Goal: Task Accomplishment & Management: Use online tool/utility

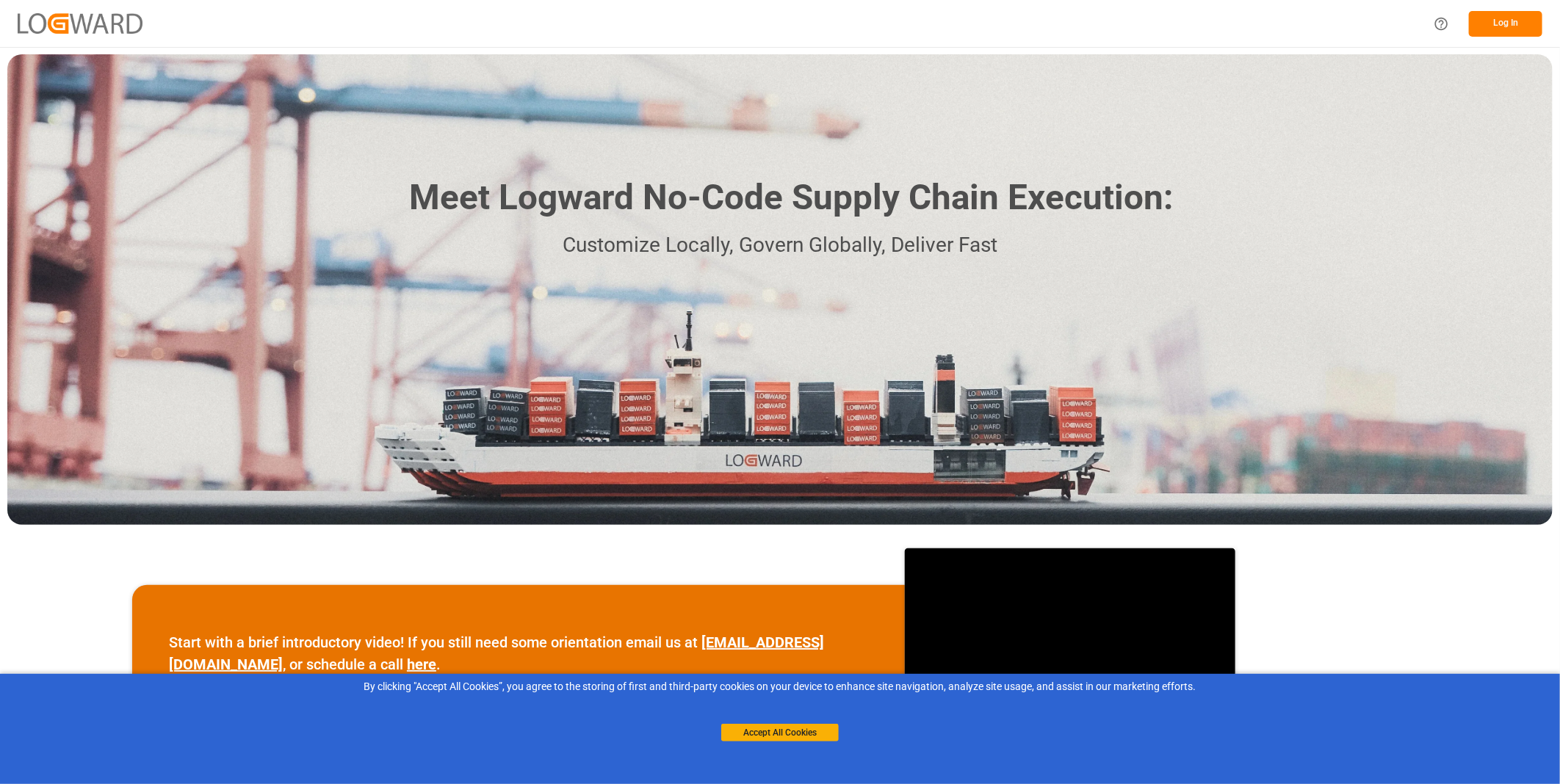
click at [765, 723] on div "Accept All Cookies" at bounding box center [780, 718] width 117 height 47
click at [766, 729] on button "Accept All Cookies" at bounding box center [780, 732] width 117 height 17
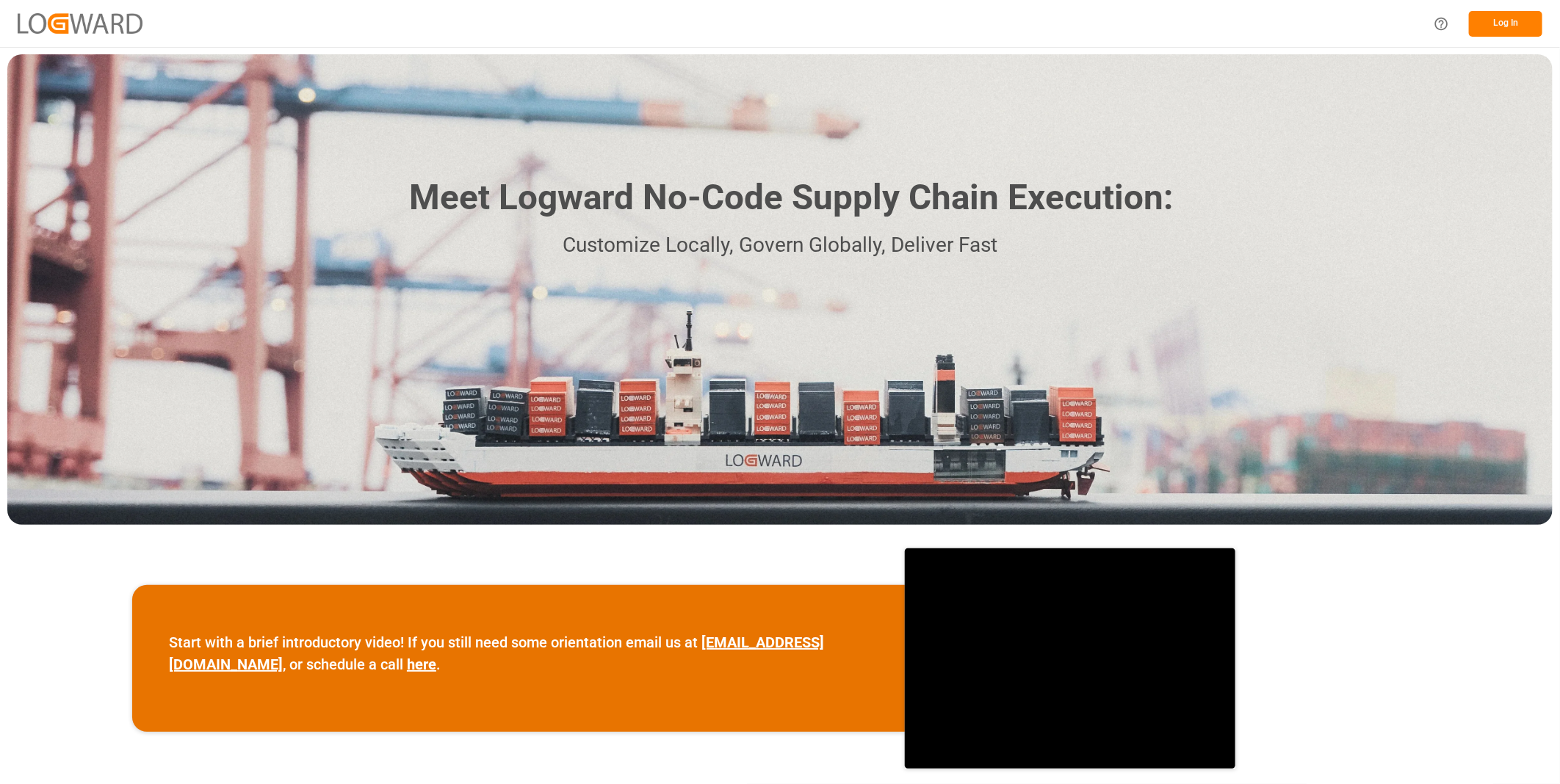
click at [1488, 28] on button "Log In" at bounding box center [1505, 24] width 73 height 26
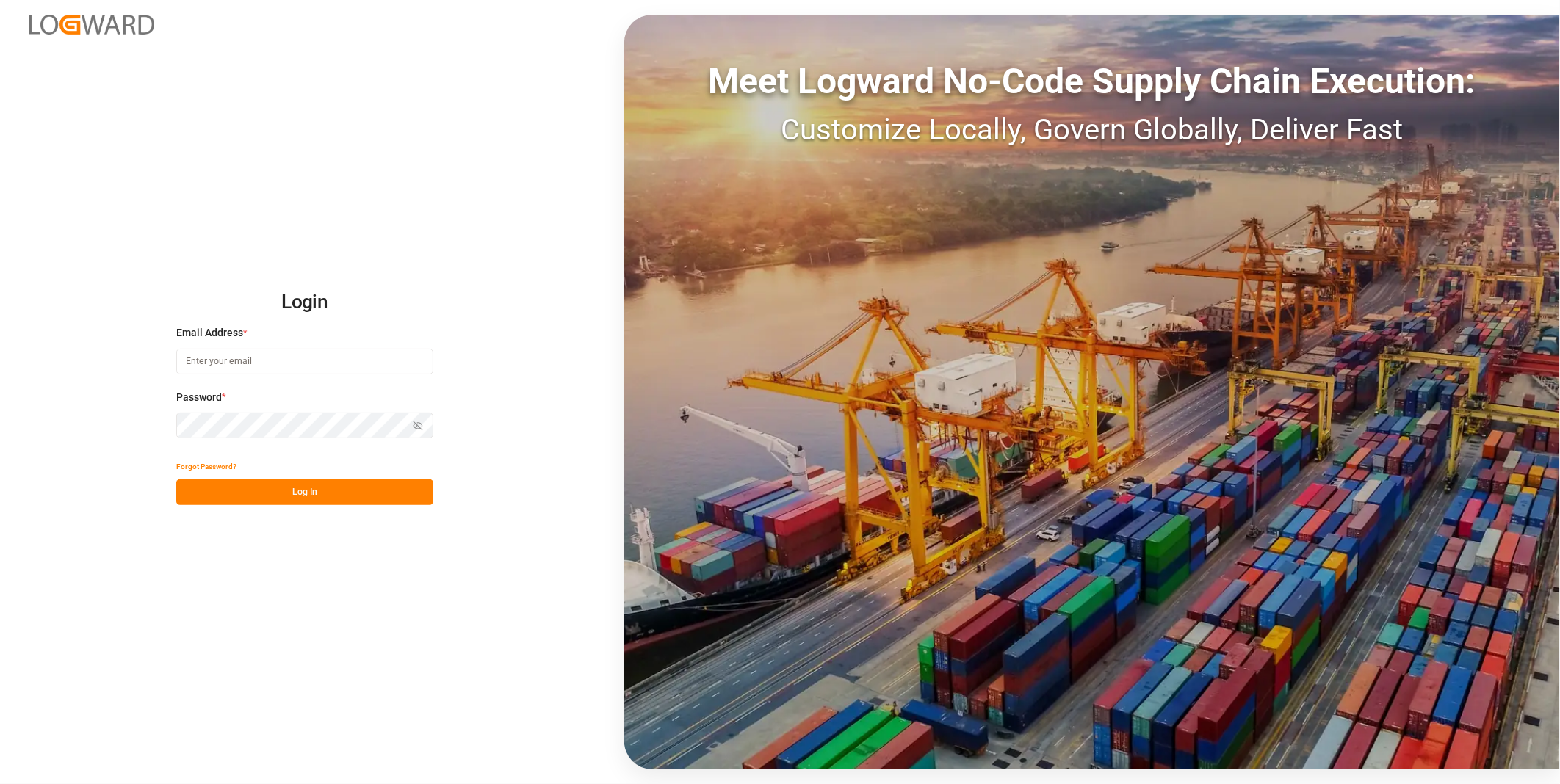
type input "florian.hausmann@rhenus.com"
click at [268, 502] on button "Log In" at bounding box center [305, 492] width 257 height 26
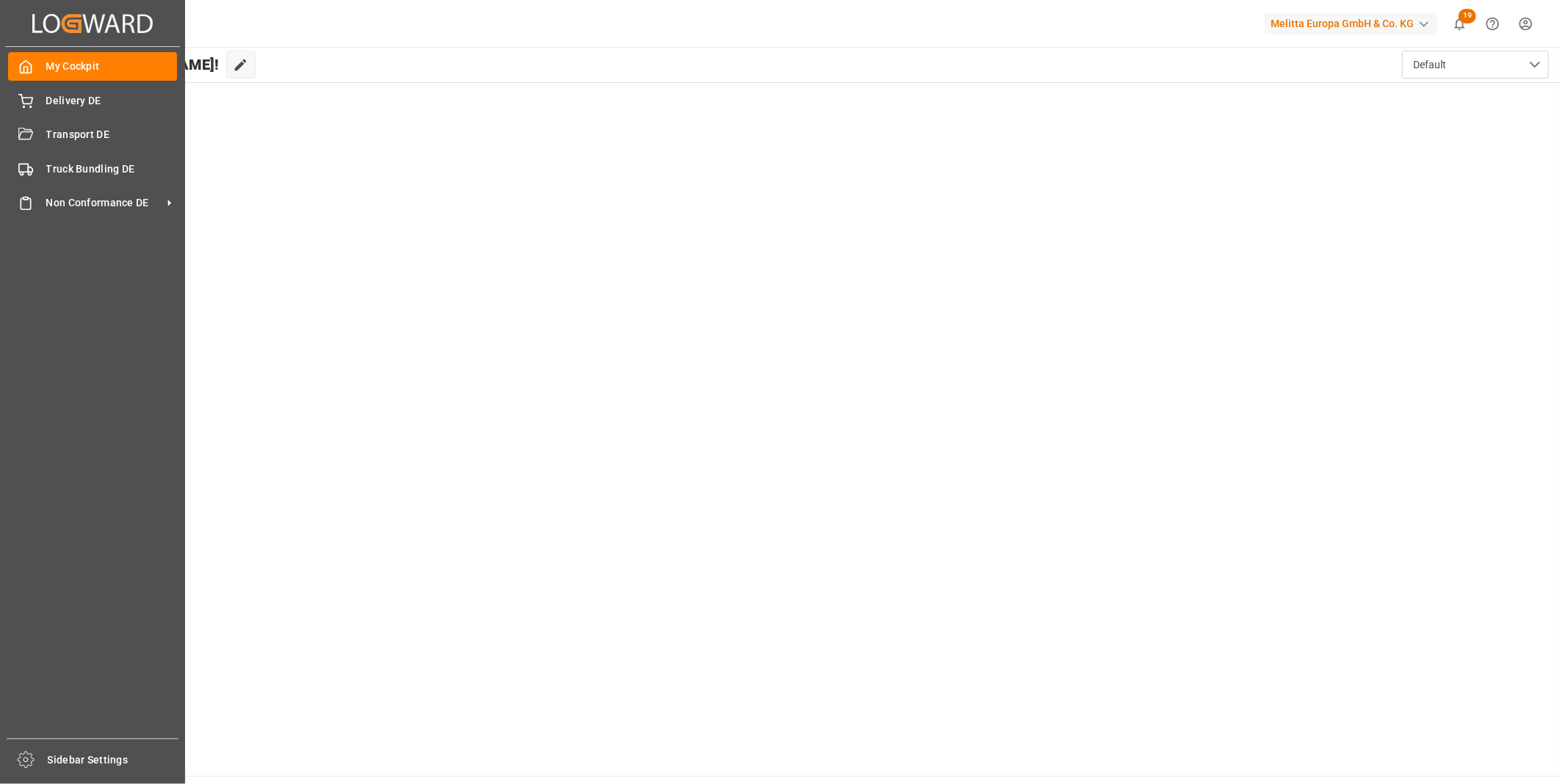
click at [71, 149] on div "My Cockpit My Cockpit Delivery DE Delivery DE Transport DE Transport DE Truck B…" at bounding box center [92, 393] width 175 height 692
click at [78, 129] on span "Transport DE" at bounding box center [112, 134] width 132 height 16
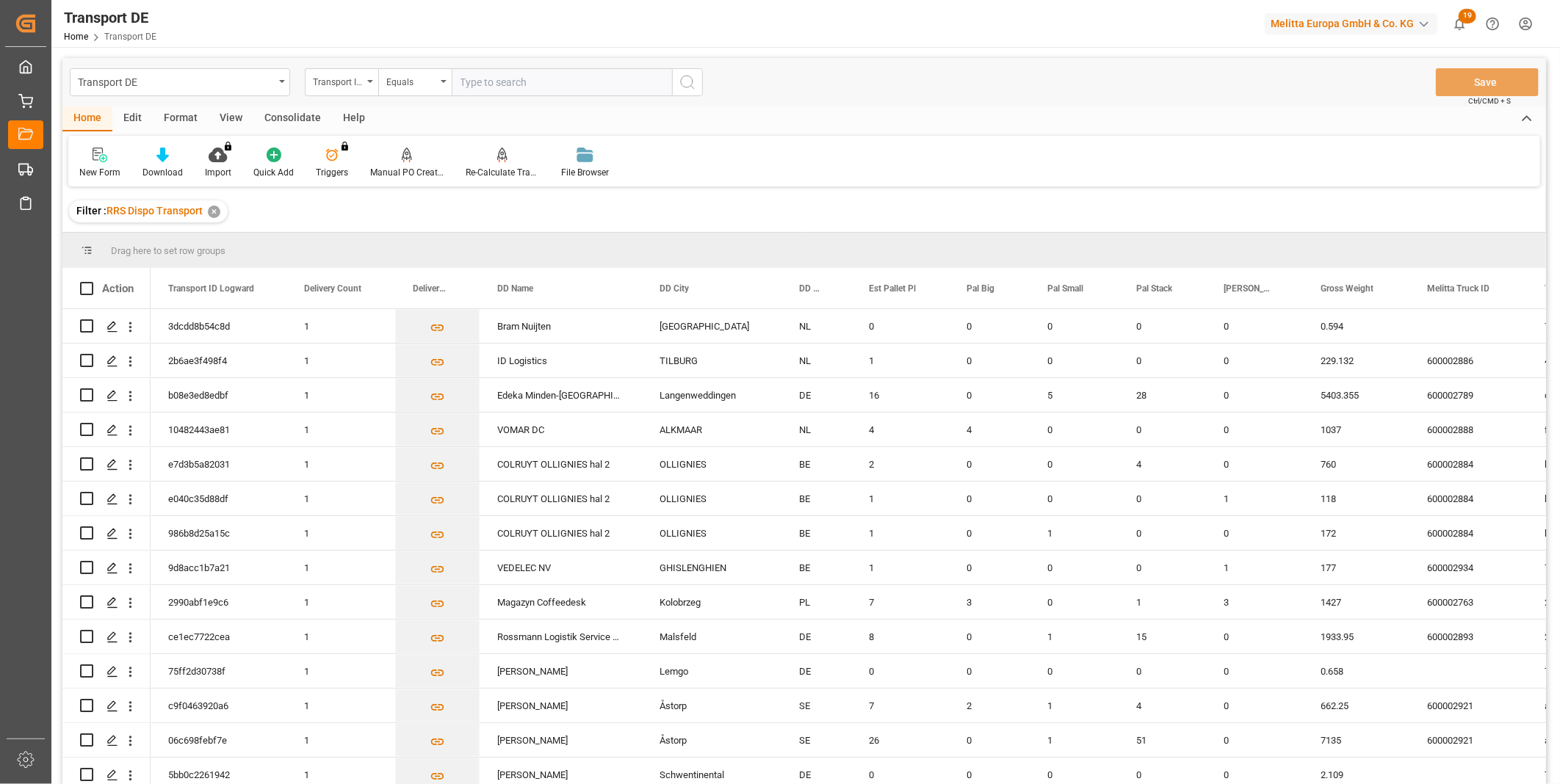
click at [286, 110] on div "Consolidate" at bounding box center [292, 119] width 78 height 25
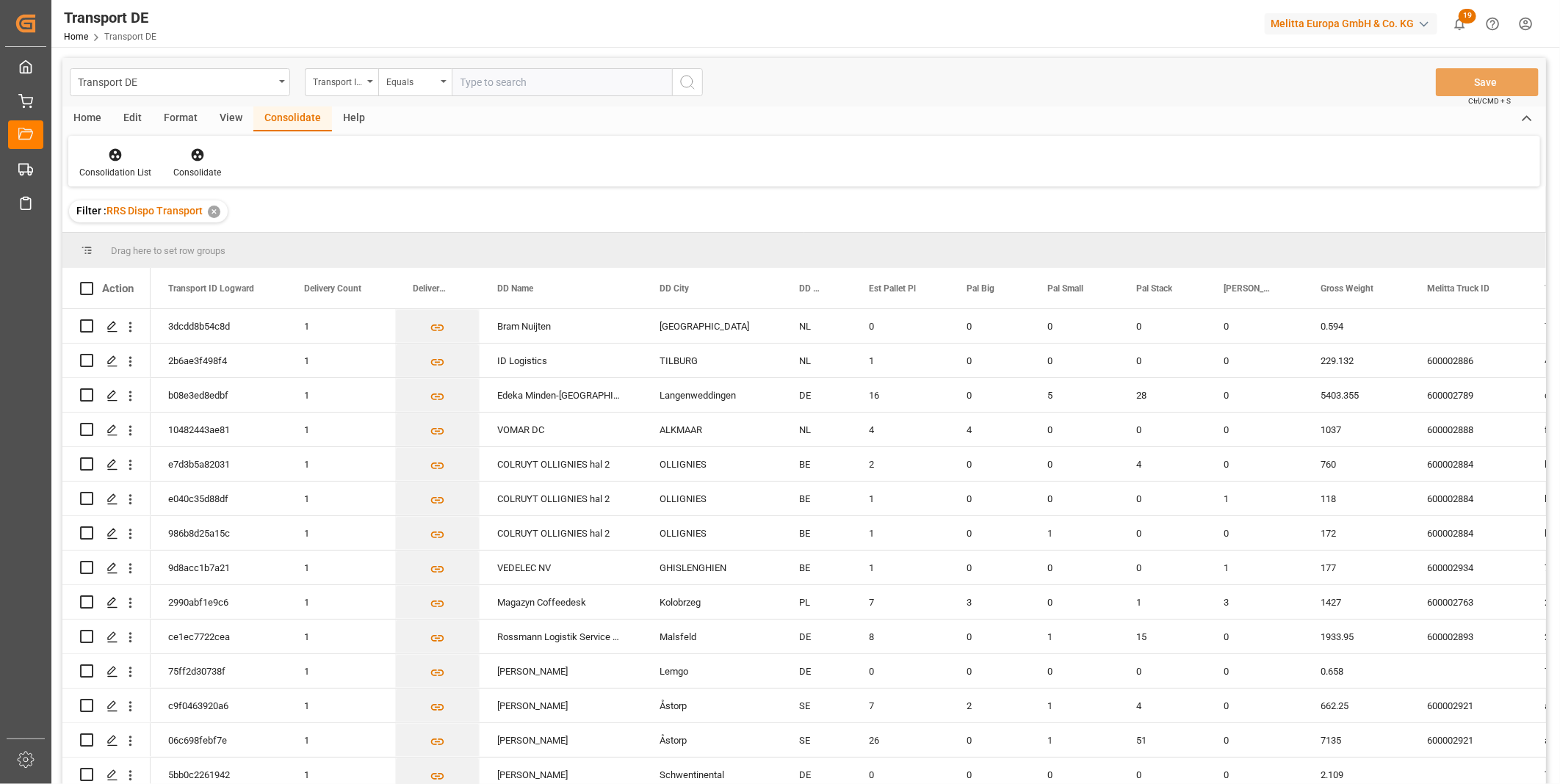
click at [107, 144] on div "Consolidation List Consolidate" at bounding box center [804, 161] width 1472 height 51
click at [123, 159] on div at bounding box center [115, 154] width 72 height 16
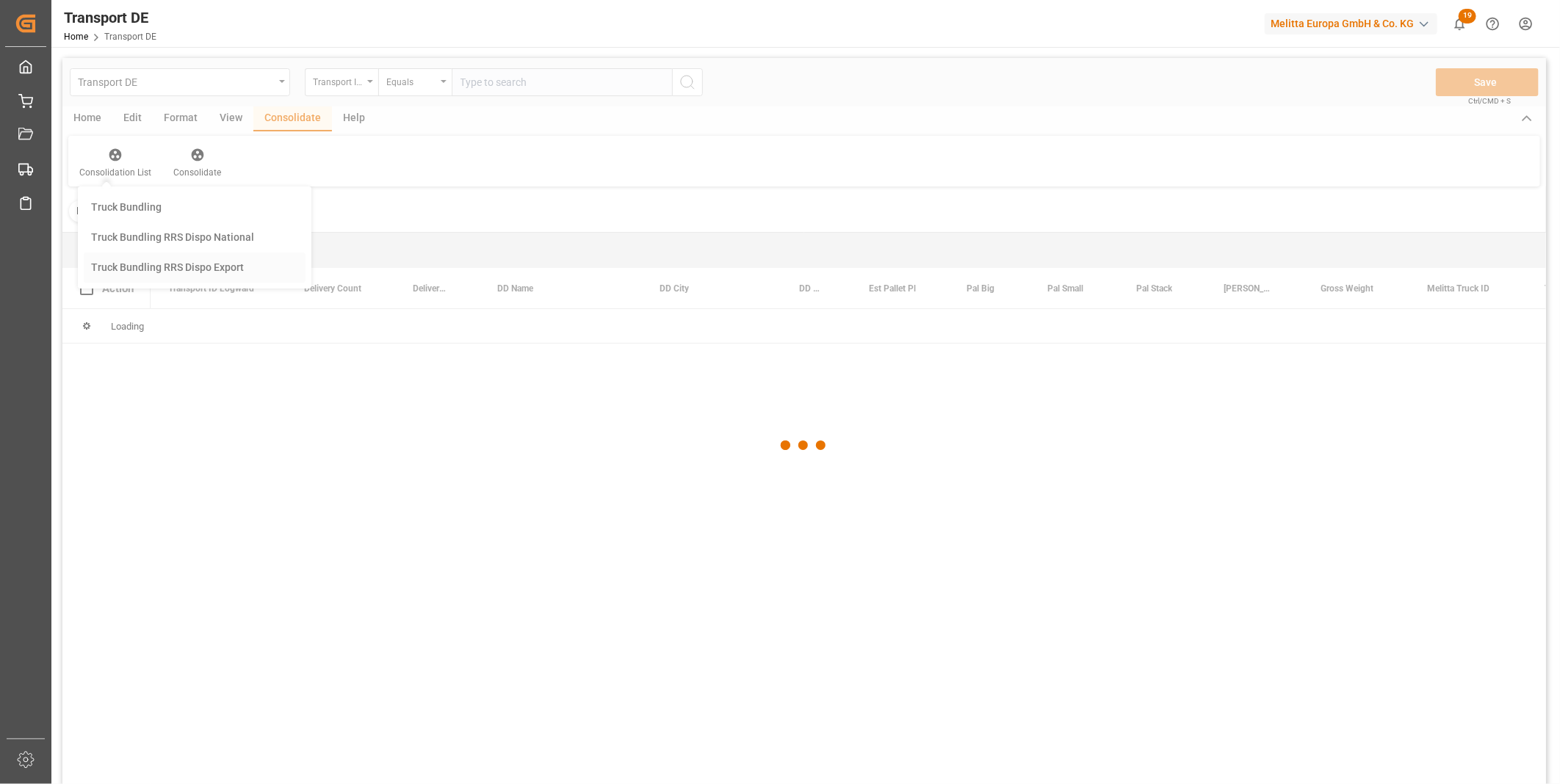
click at [208, 275] on div "Transport DE Transport ID Logward Equals Save Ctrl/CMD + S Home Edit Format Vie…" at bounding box center [803, 440] width 1483 height 765
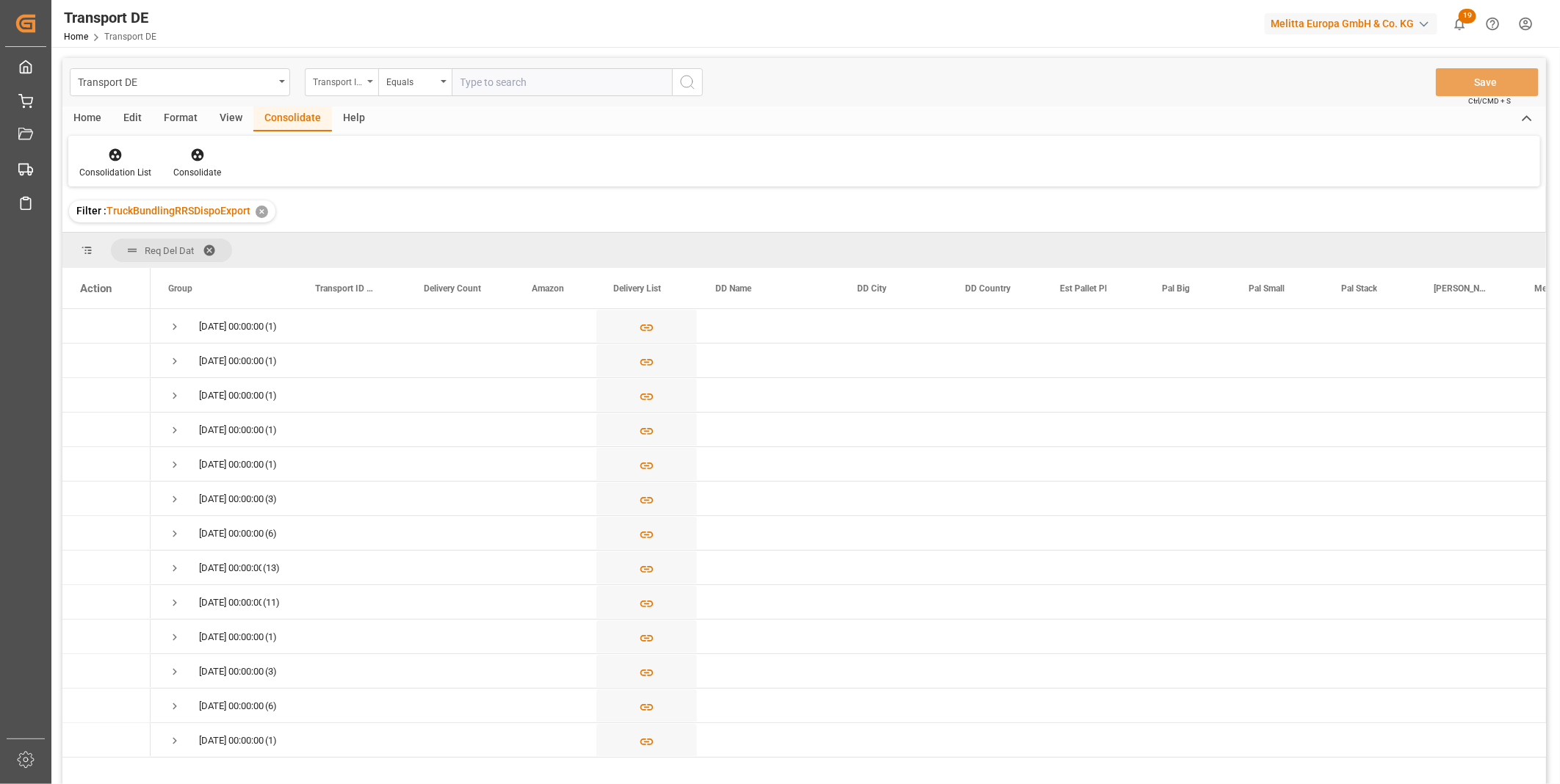
click at [347, 81] on div "Transport ID Logward" at bounding box center [338, 81] width 50 height 17
type input "Rout"
click at [340, 152] on div "Route" at bounding box center [415, 150] width 219 height 31
click at [423, 96] on div "Equals" at bounding box center [415, 82] width 73 height 28
click at [434, 244] on div "Starts with" at bounding box center [489, 242] width 219 height 31
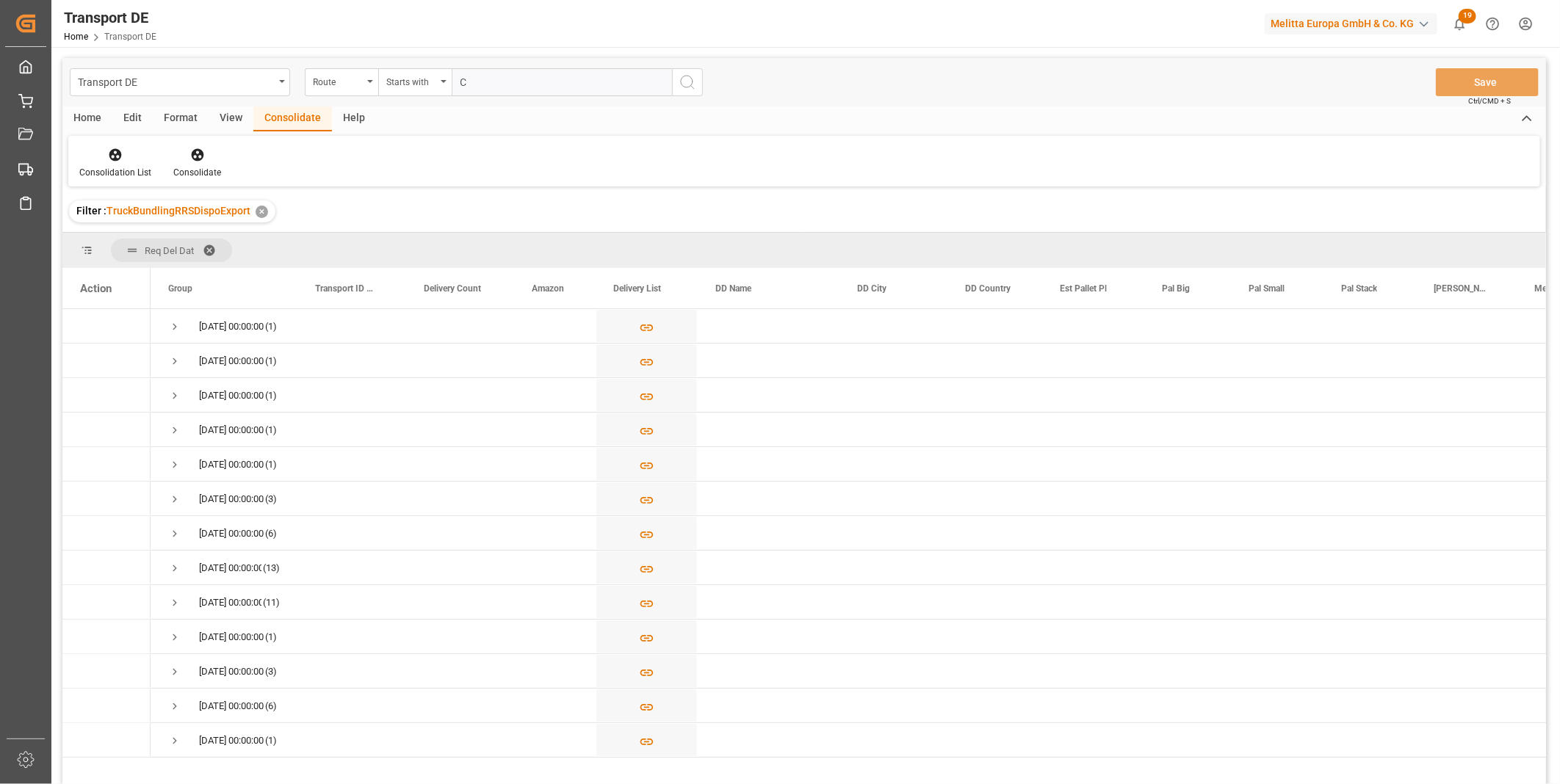
type input "CZ"
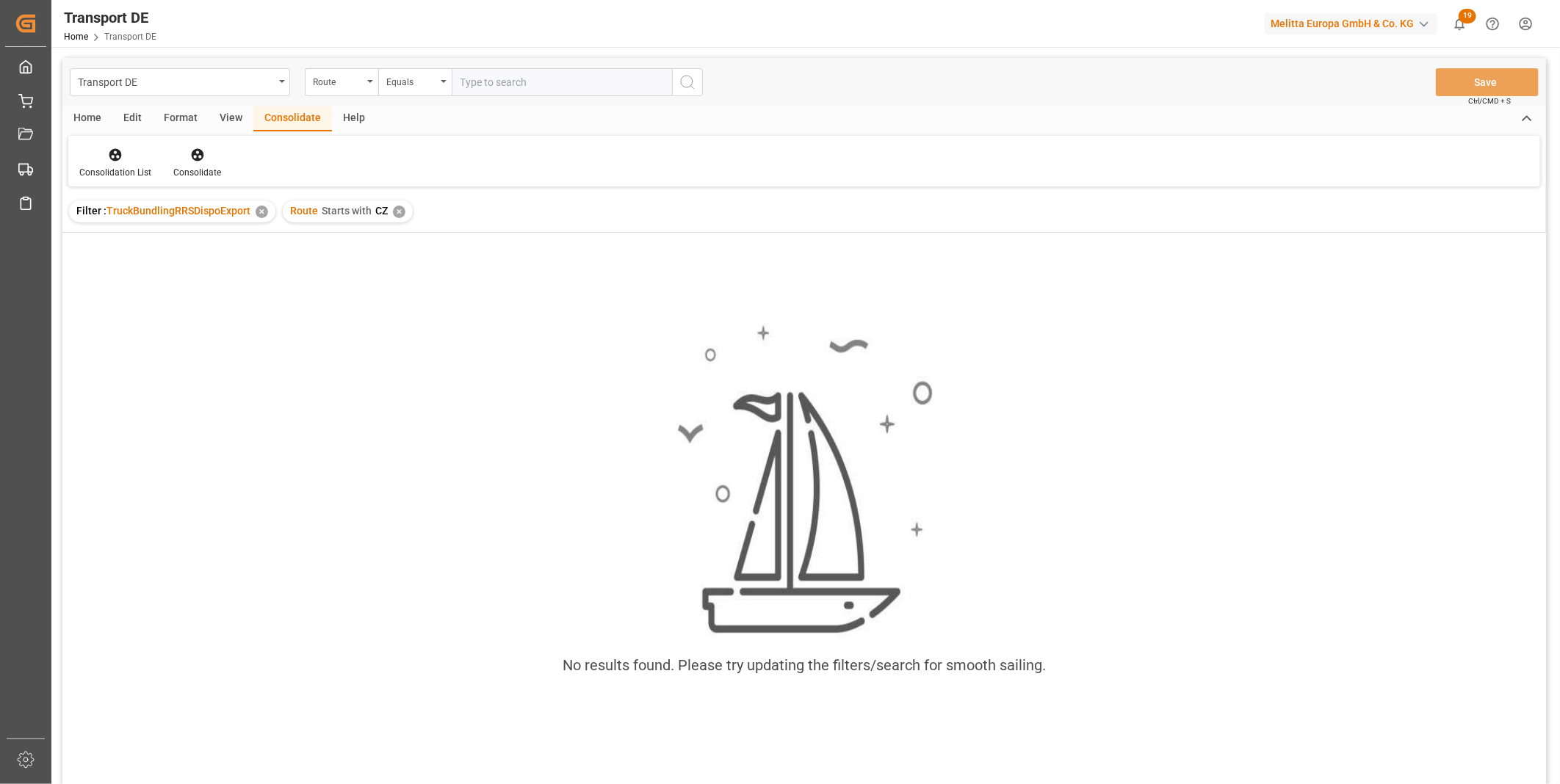
click at [395, 215] on div "✕" at bounding box center [399, 212] width 12 height 12
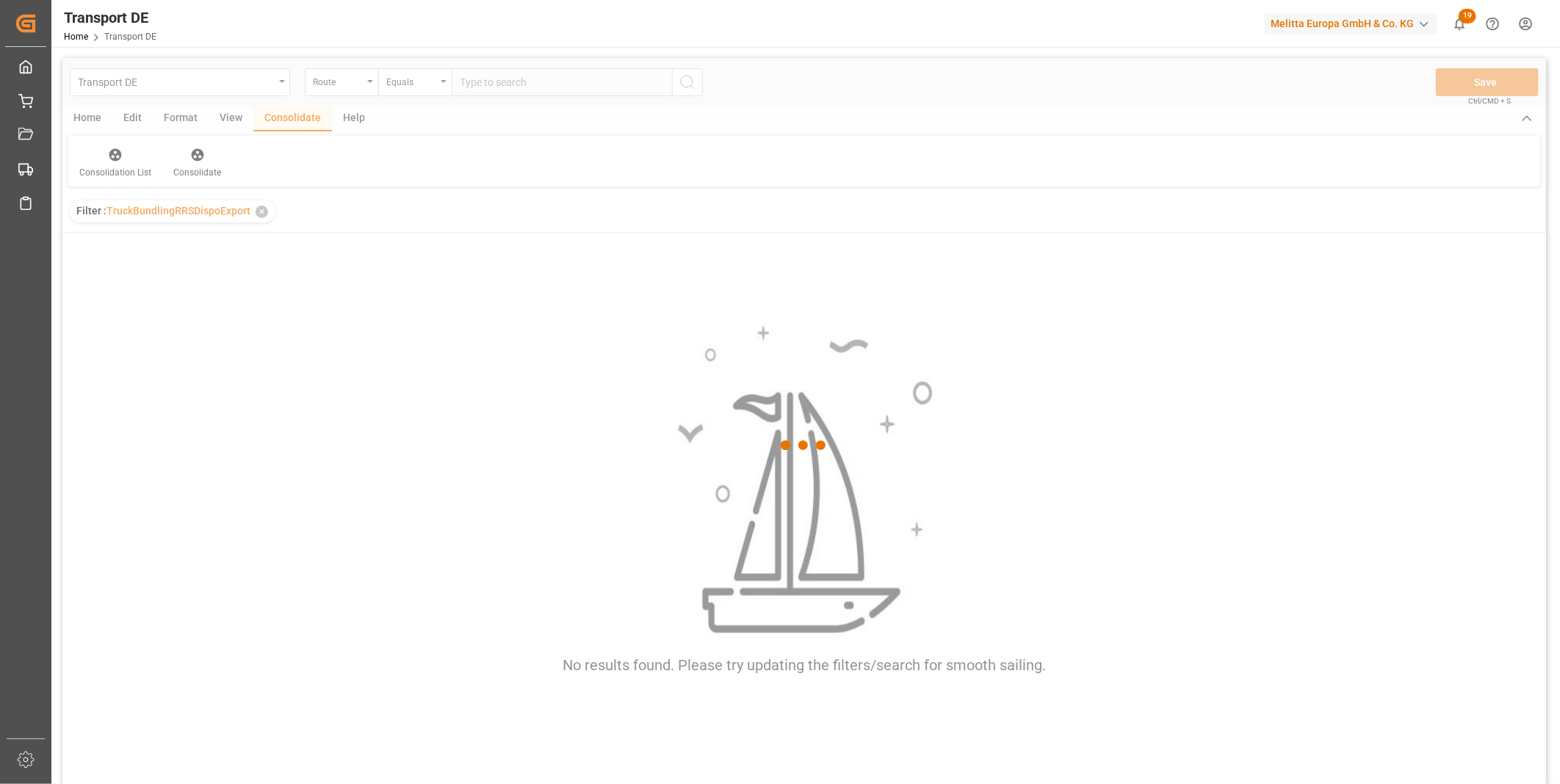
click at [427, 72] on div at bounding box center [803, 445] width 1483 height 775
click at [427, 88] on div at bounding box center [803, 445] width 1483 height 775
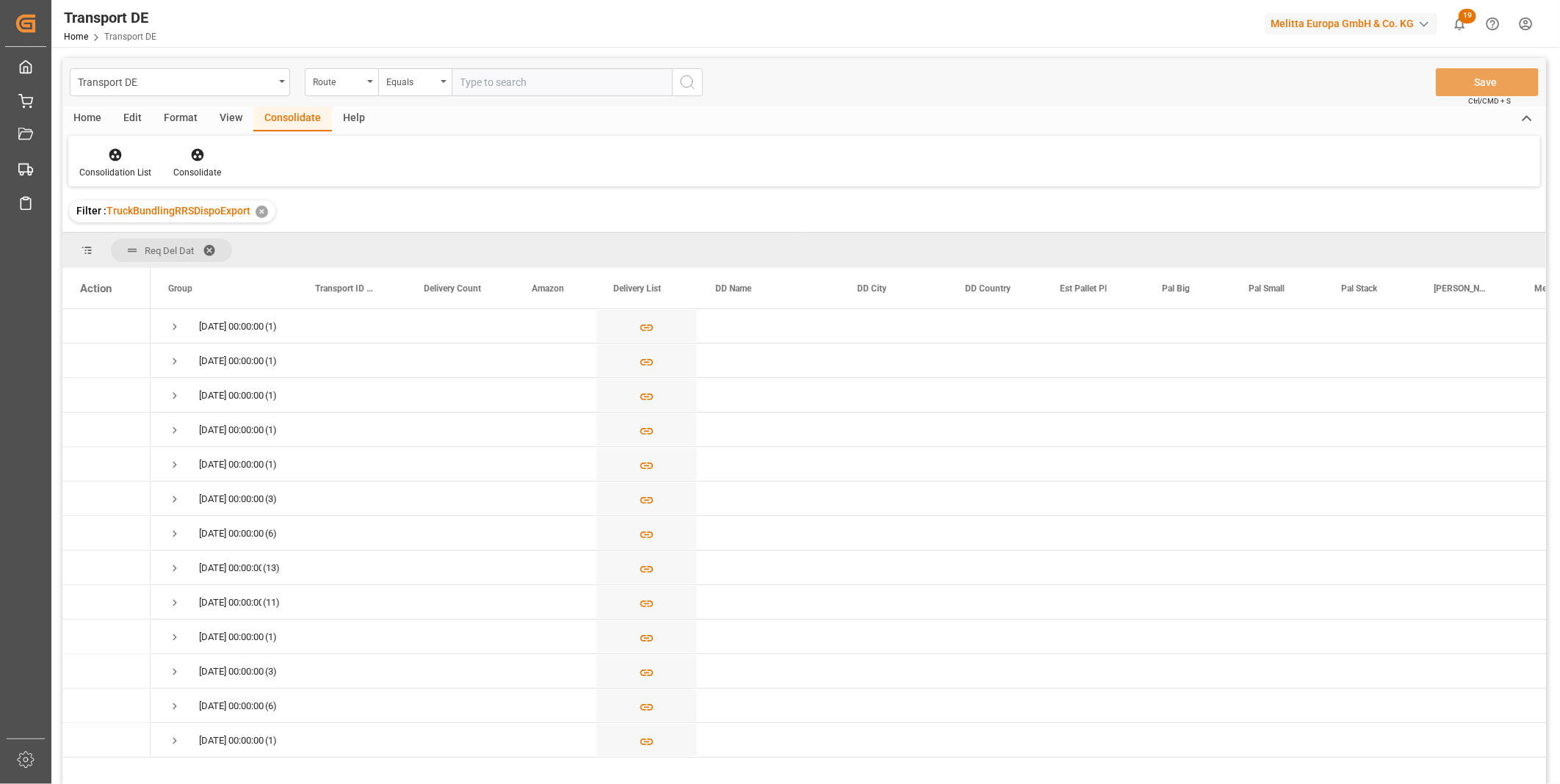
click at [427, 88] on div "Equals" at bounding box center [411, 81] width 50 height 17
click at [428, 248] on div "Starts with" at bounding box center [489, 242] width 219 height 31
type input "PL"
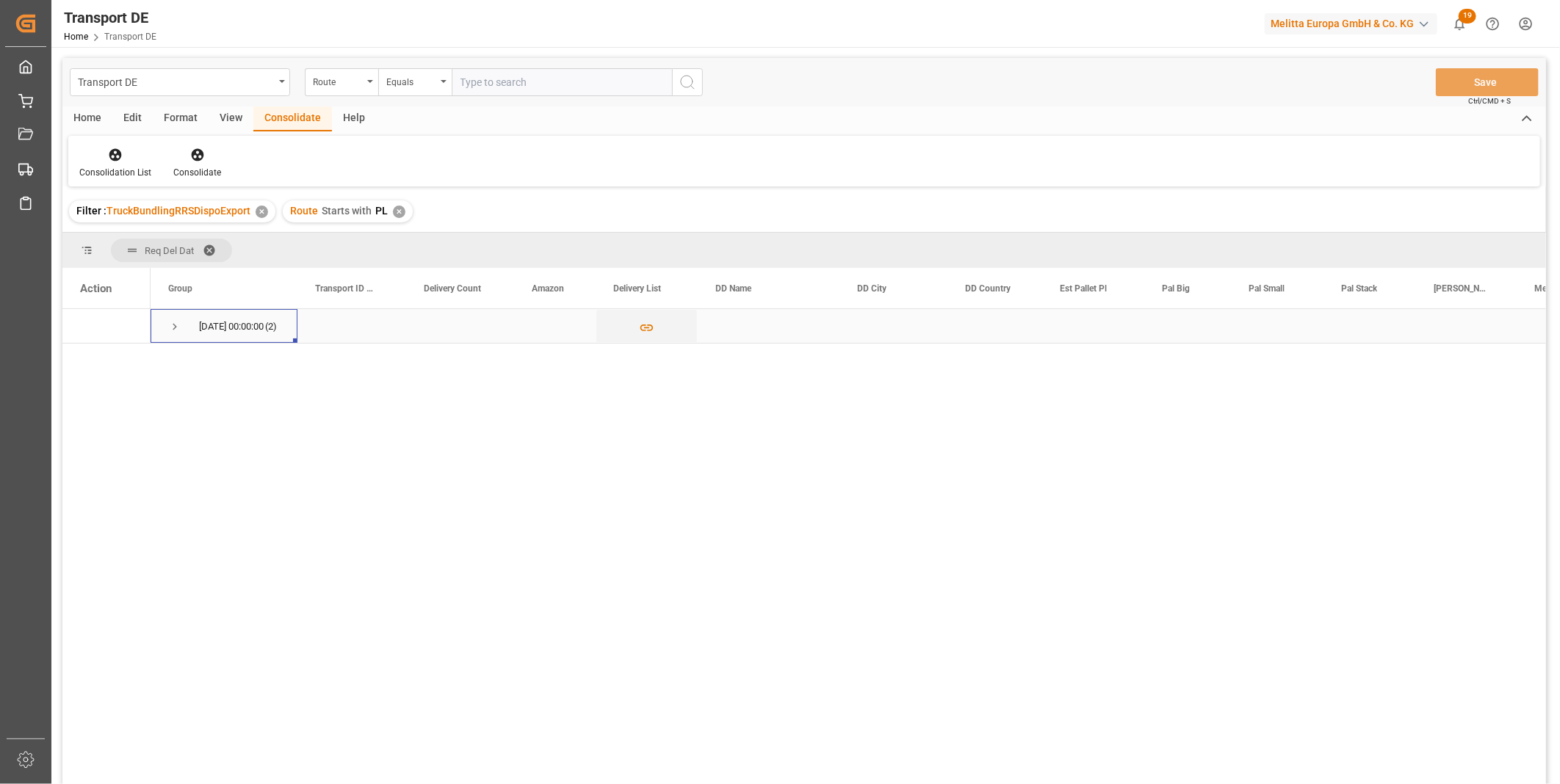
click at [171, 323] on span "Press SPACE to select this row." at bounding box center [174, 327] width 13 height 13
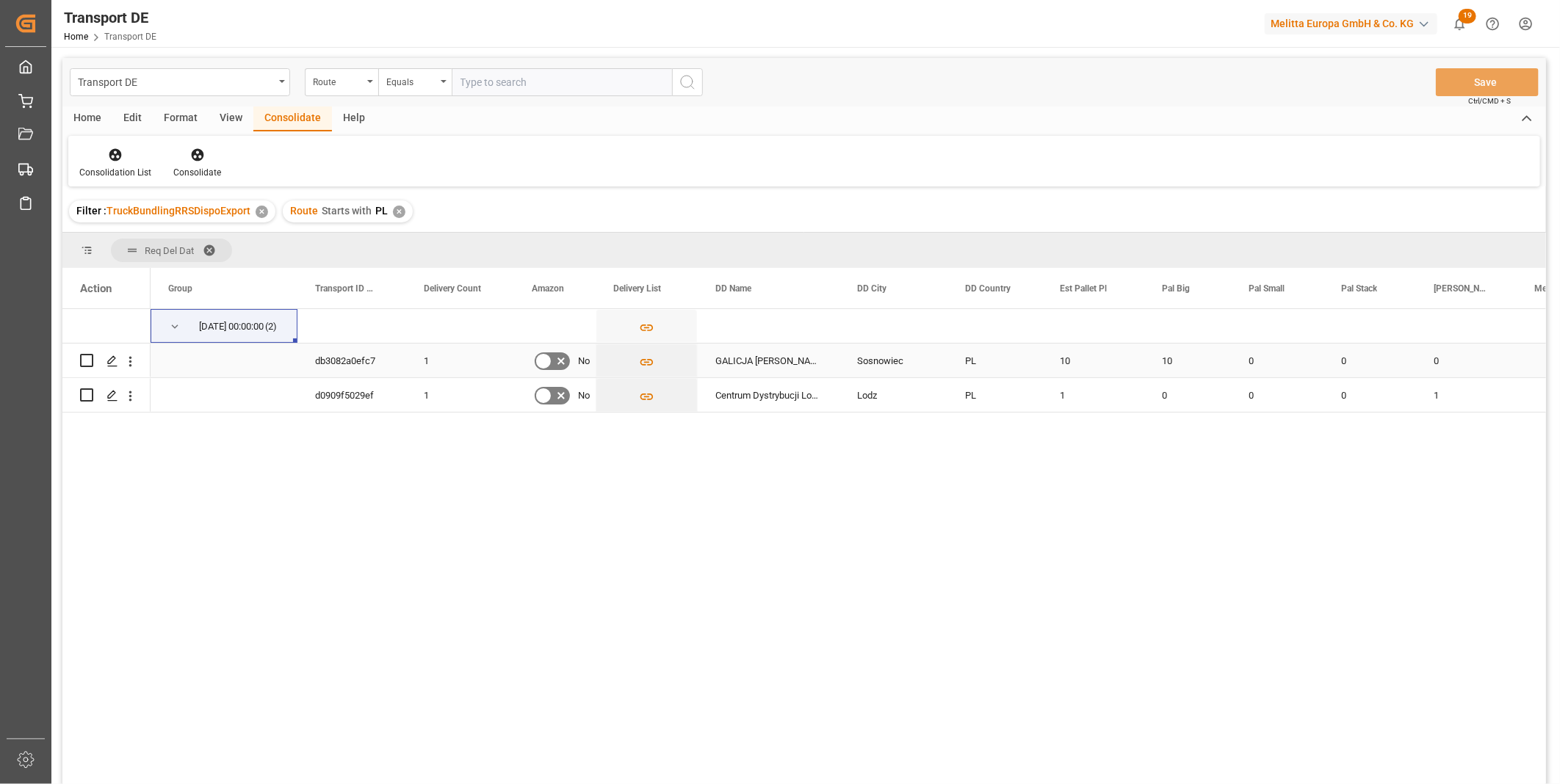
click at [81, 361] on input "Press Space to toggle row selection (unchecked)" at bounding box center [86, 360] width 13 height 13
checkbox input "true"
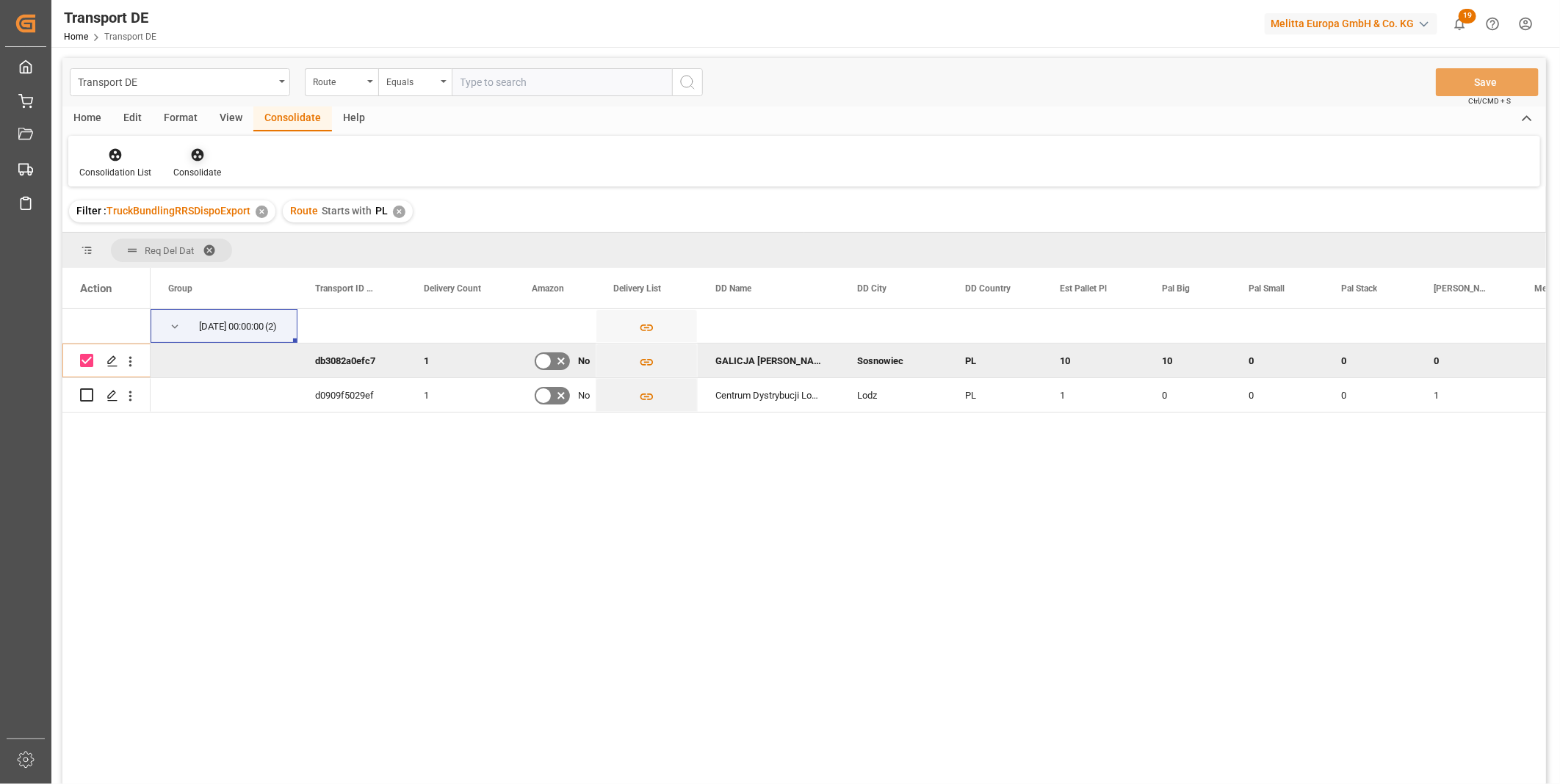
click at [198, 159] on icon at bounding box center [197, 155] width 12 height 12
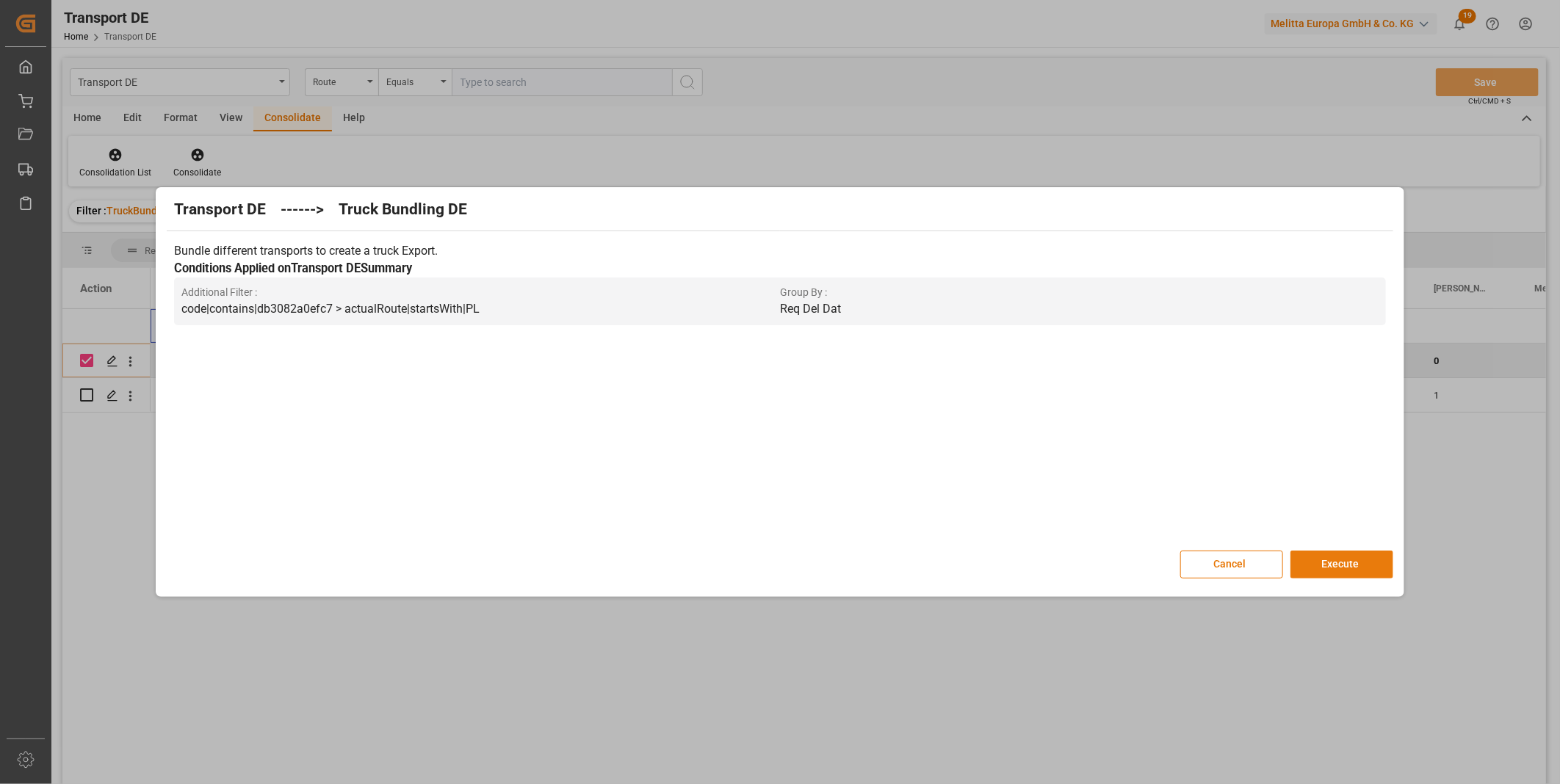
click at [1328, 569] on button "Execute" at bounding box center [1341, 564] width 103 height 28
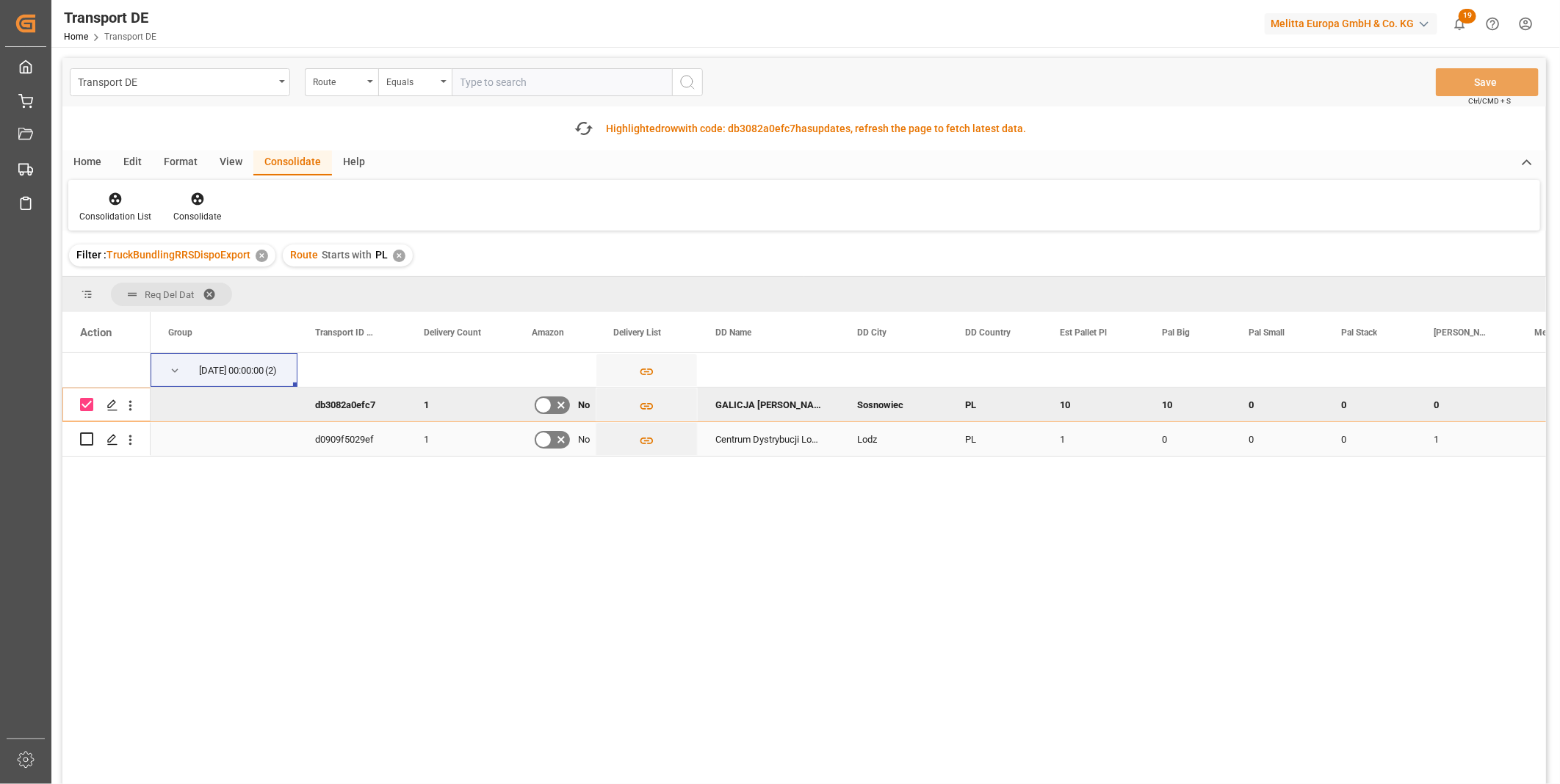
click at [83, 440] on input "Press Space to toggle row selection (unchecked)" at bounding box center [86, 439] width 13 height 13
checkbox input "true"
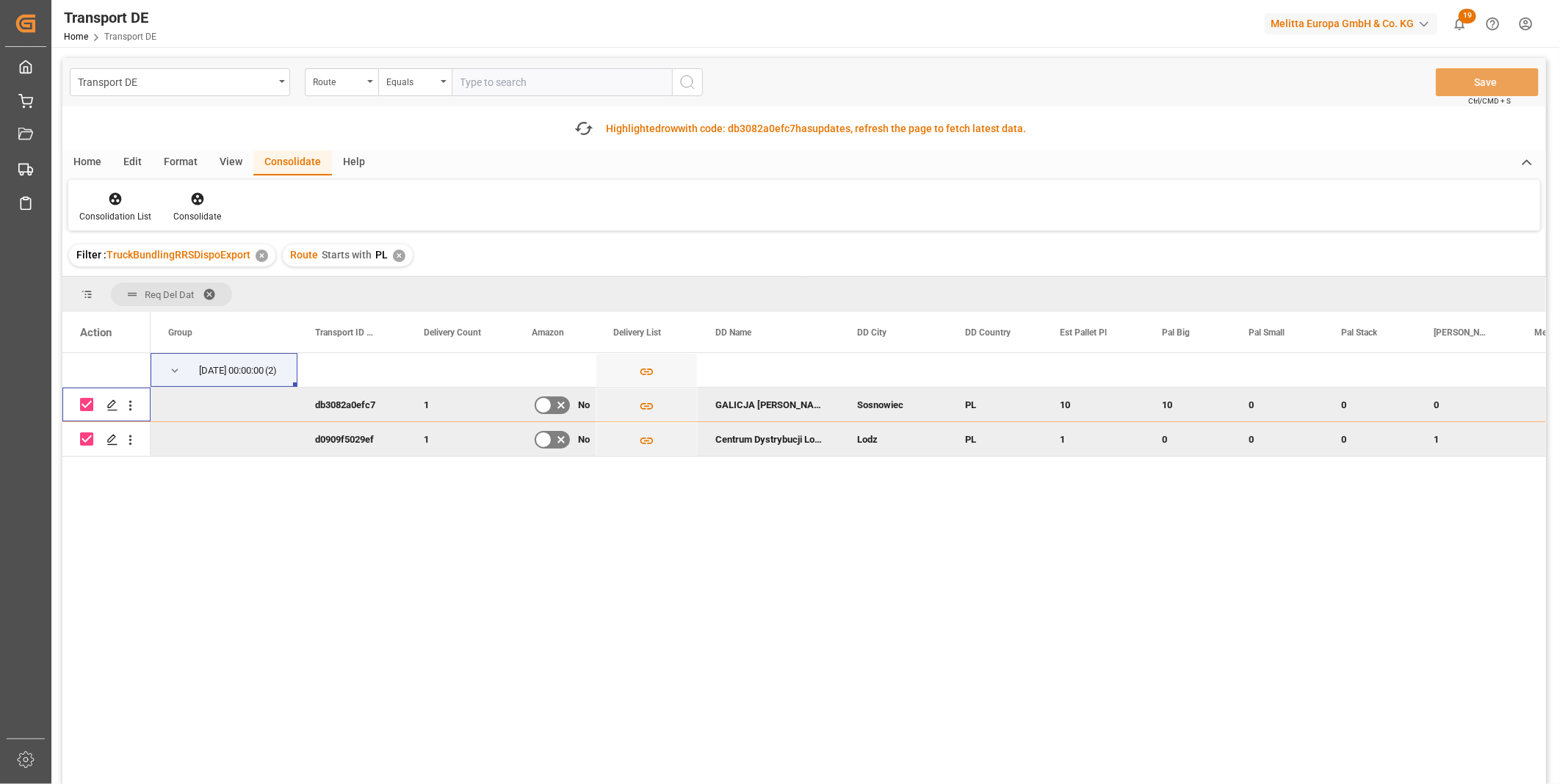
click at [91, 395] on div "Press SPACE to deselect this row." at bounding box center [86, 404] width 13 height 34
click at [88, 405] on input "Press Space to toggle row selection (checked)" at bounding box center [86, 404] width 13 height 13
checkbox input "false"
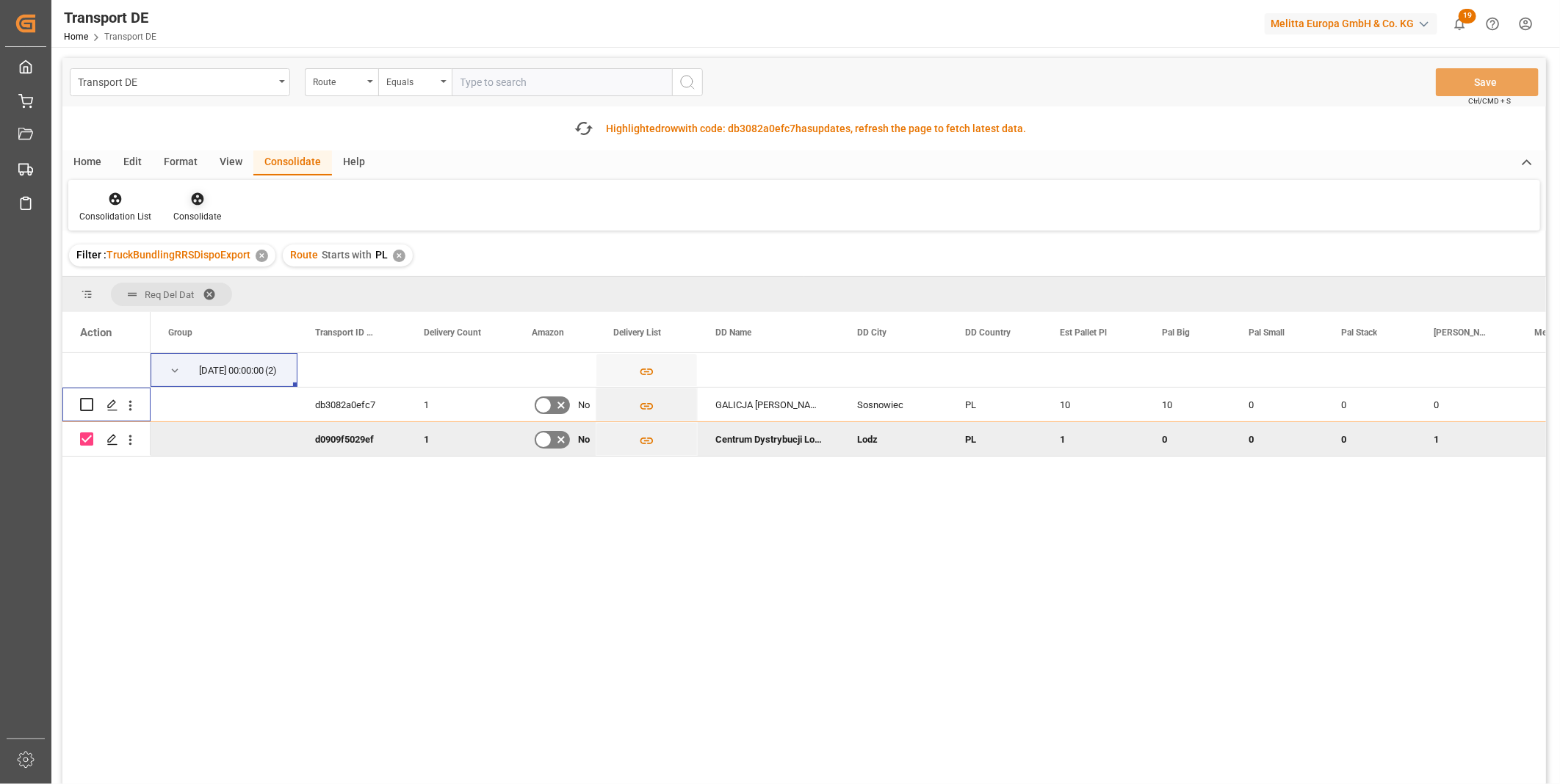
click at [209, 208] on div "Consolidate" at bounding box center [197, 207] width 70 height 32
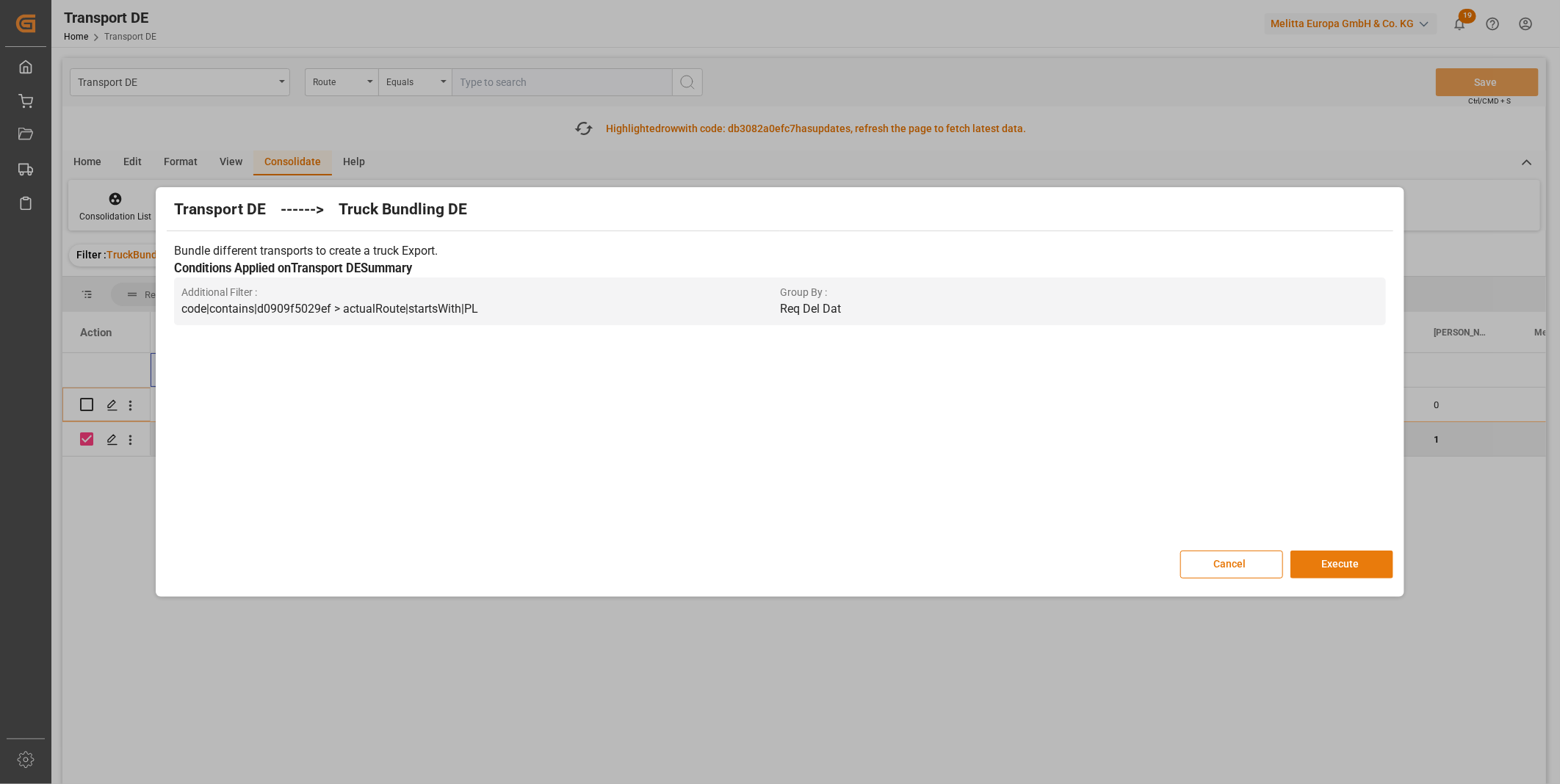
click at [1333, 553] on button "Execute" at bounding box center [1341, 564] width 103 height 28
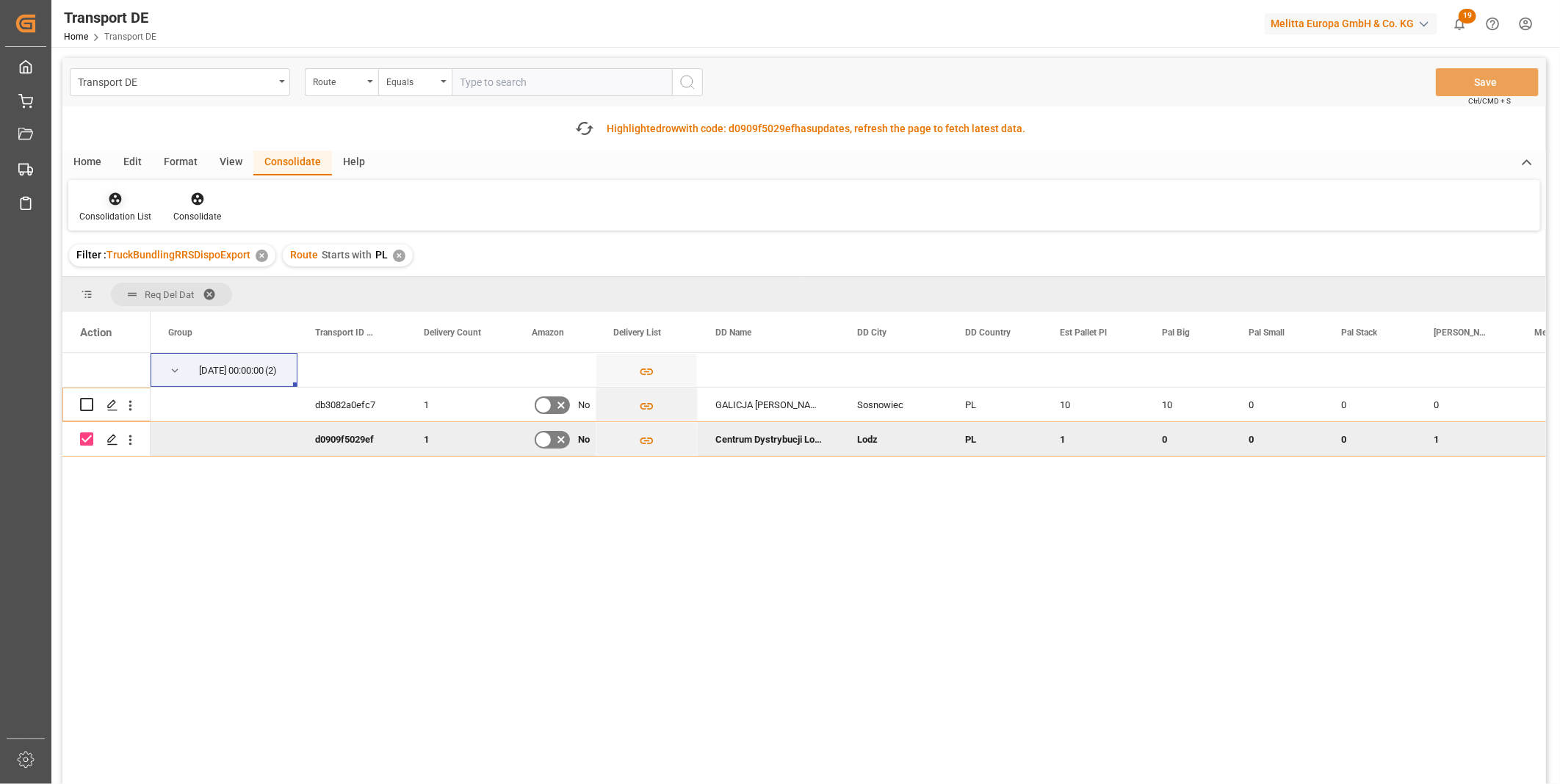
click at [111, 206] on icon at bounding box center [115, 198] width 15 height 15
click at [215, 311] on div "Transport DE Route Equals Save Ctrl/CMD + S Fetch latest updates Highlighted ro…" at bounding box center [803, 462] width 1483 height 809
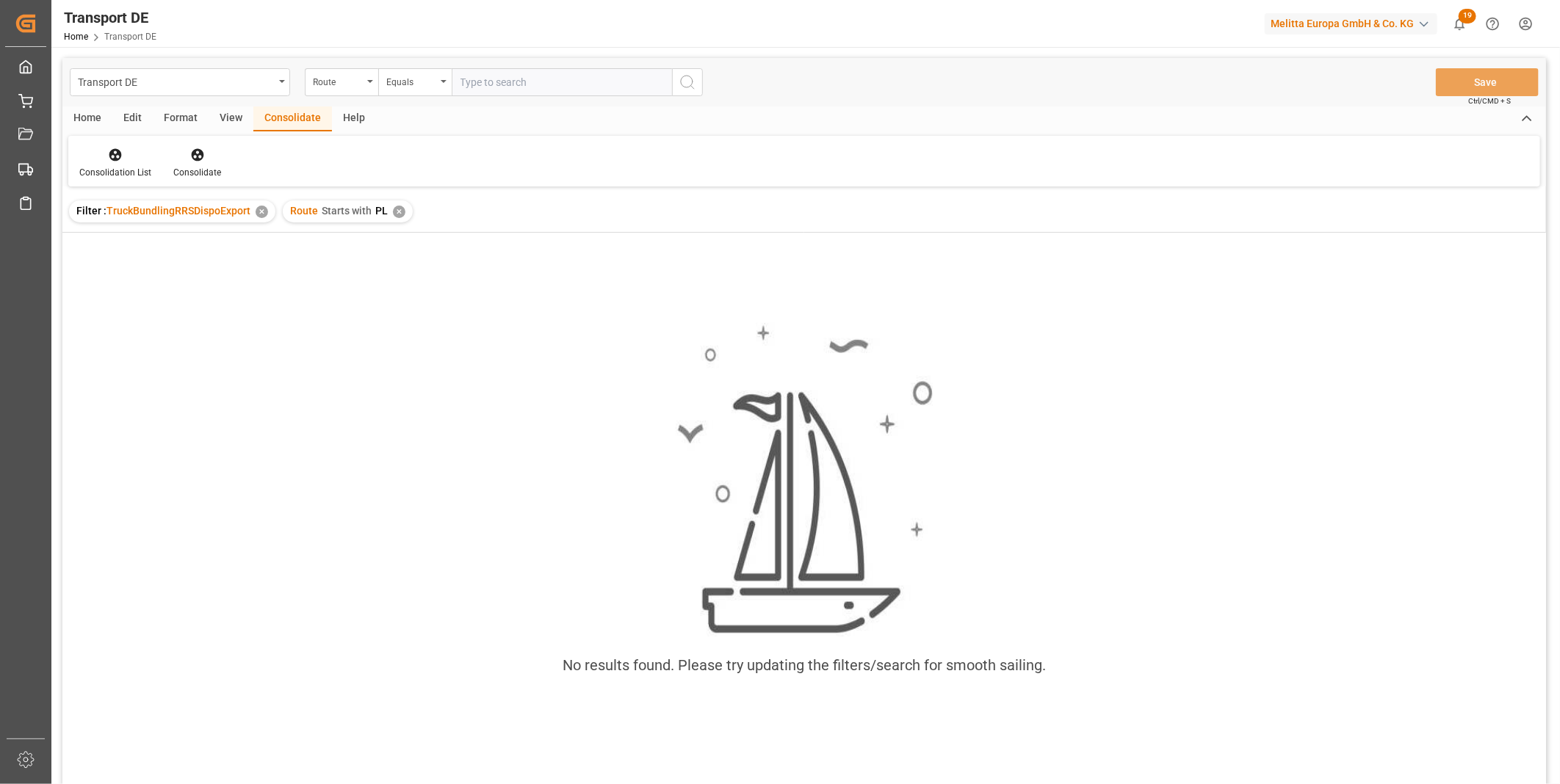
click at [396, 213] on div "✕" at bounding box center [399, 212] width 12 height 12
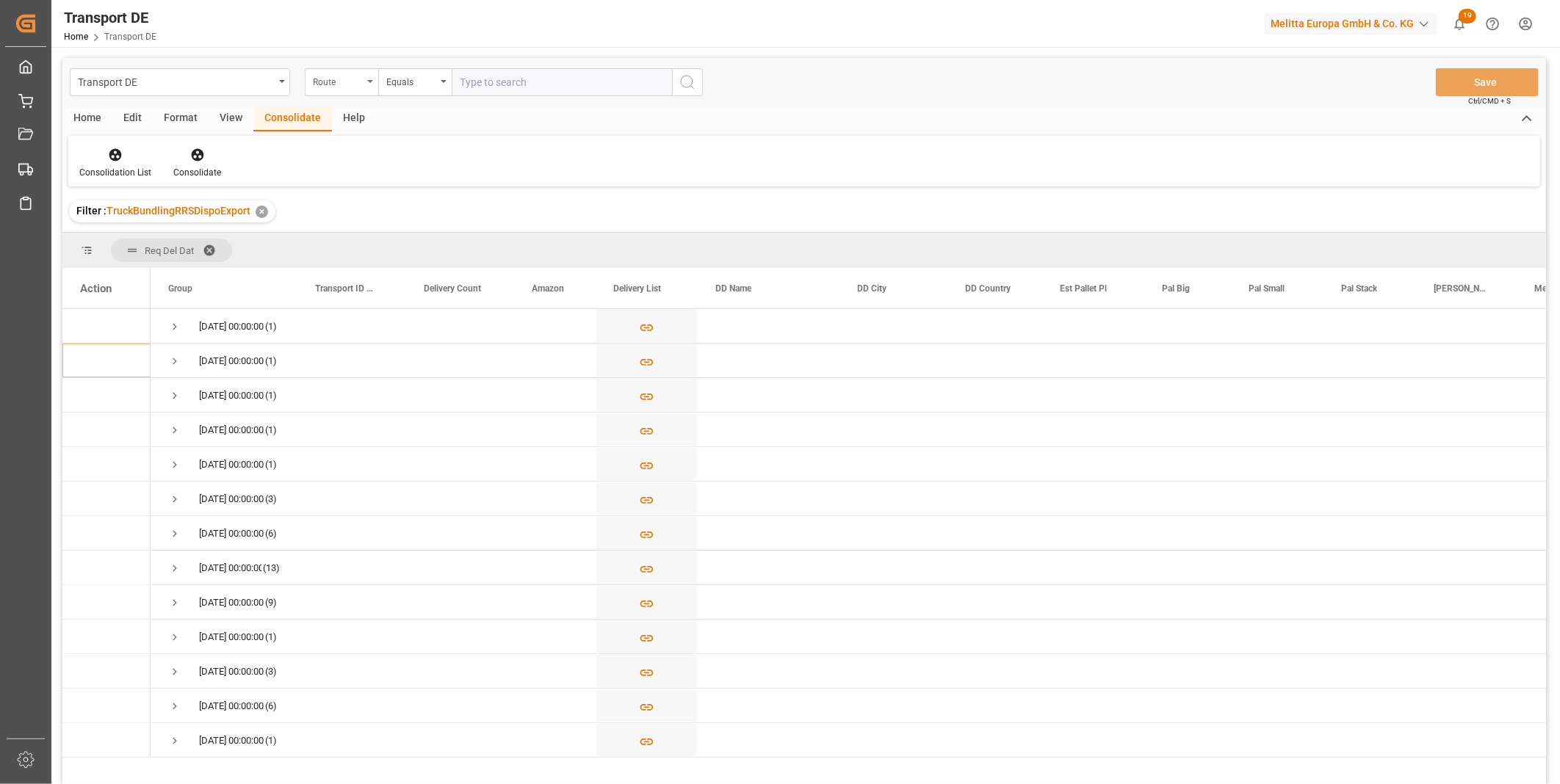
click at [346, 82] on div "Route" at bounding box center [338, 81] width 50 height 17
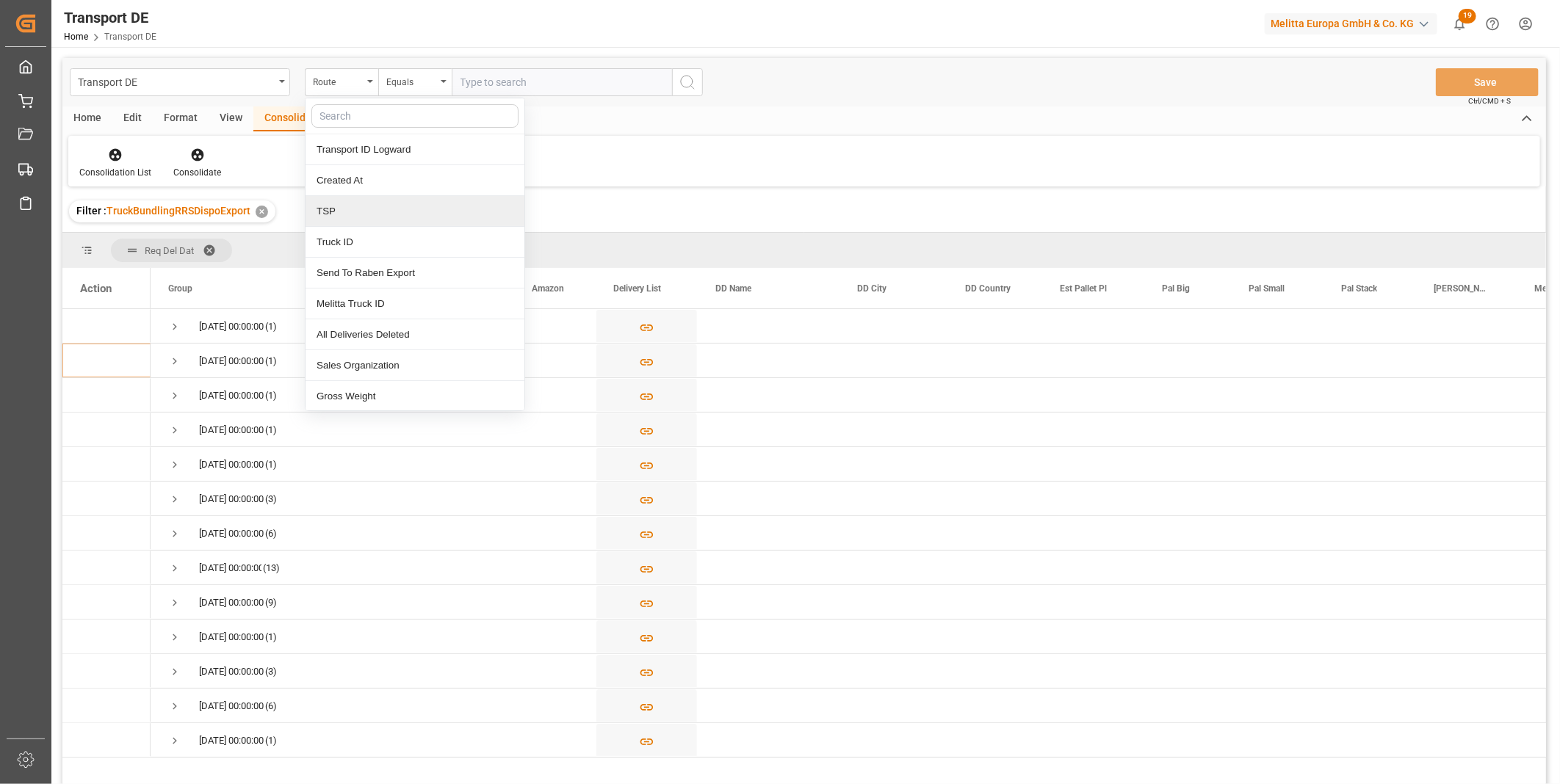
click at [365, 204] on div "TSP" at bounding box center [415, 212] width 219 height 31
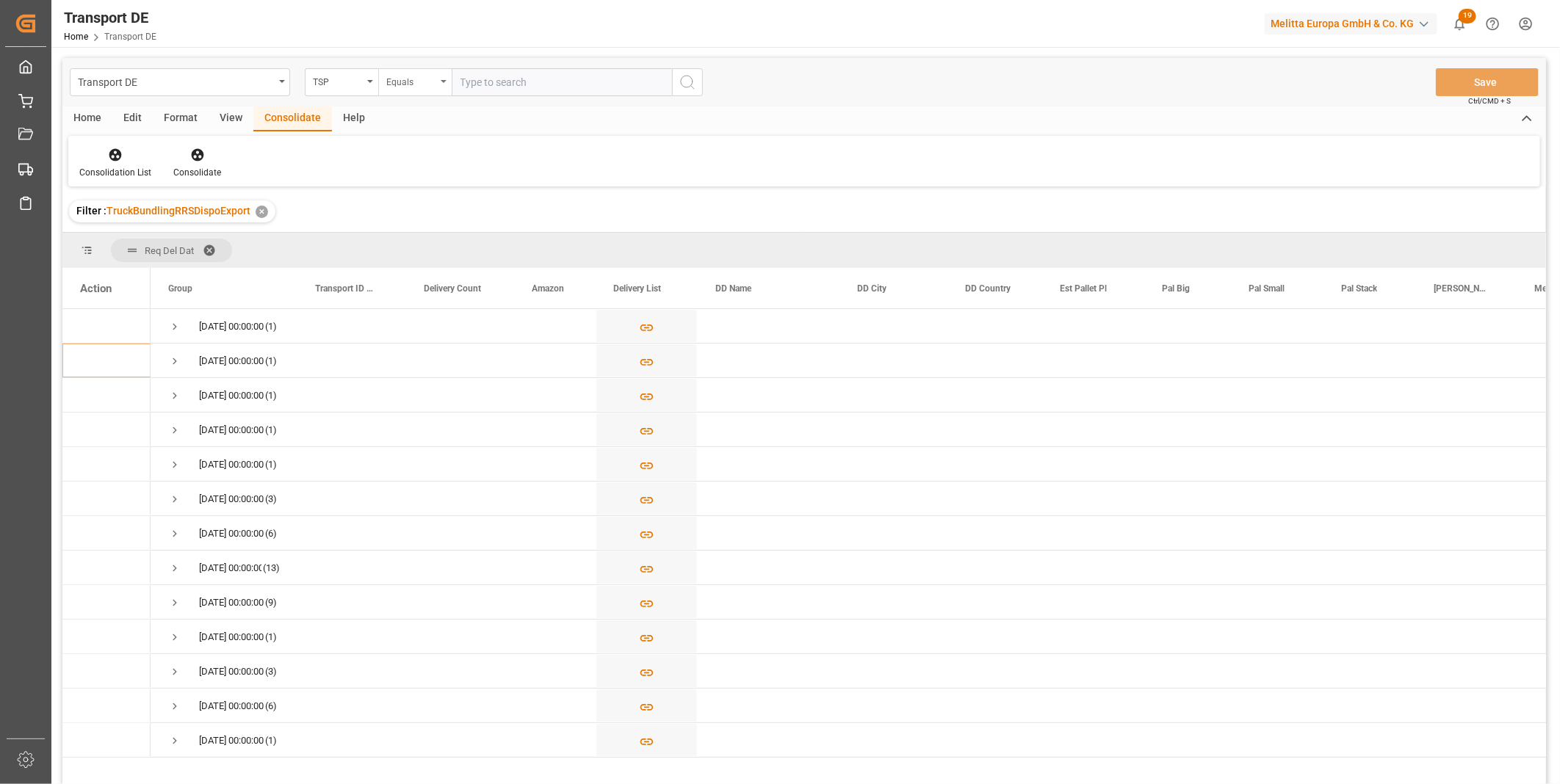
click at [402, 78] on div "Equals" at bounding box center [411, 81] width 50 height 17
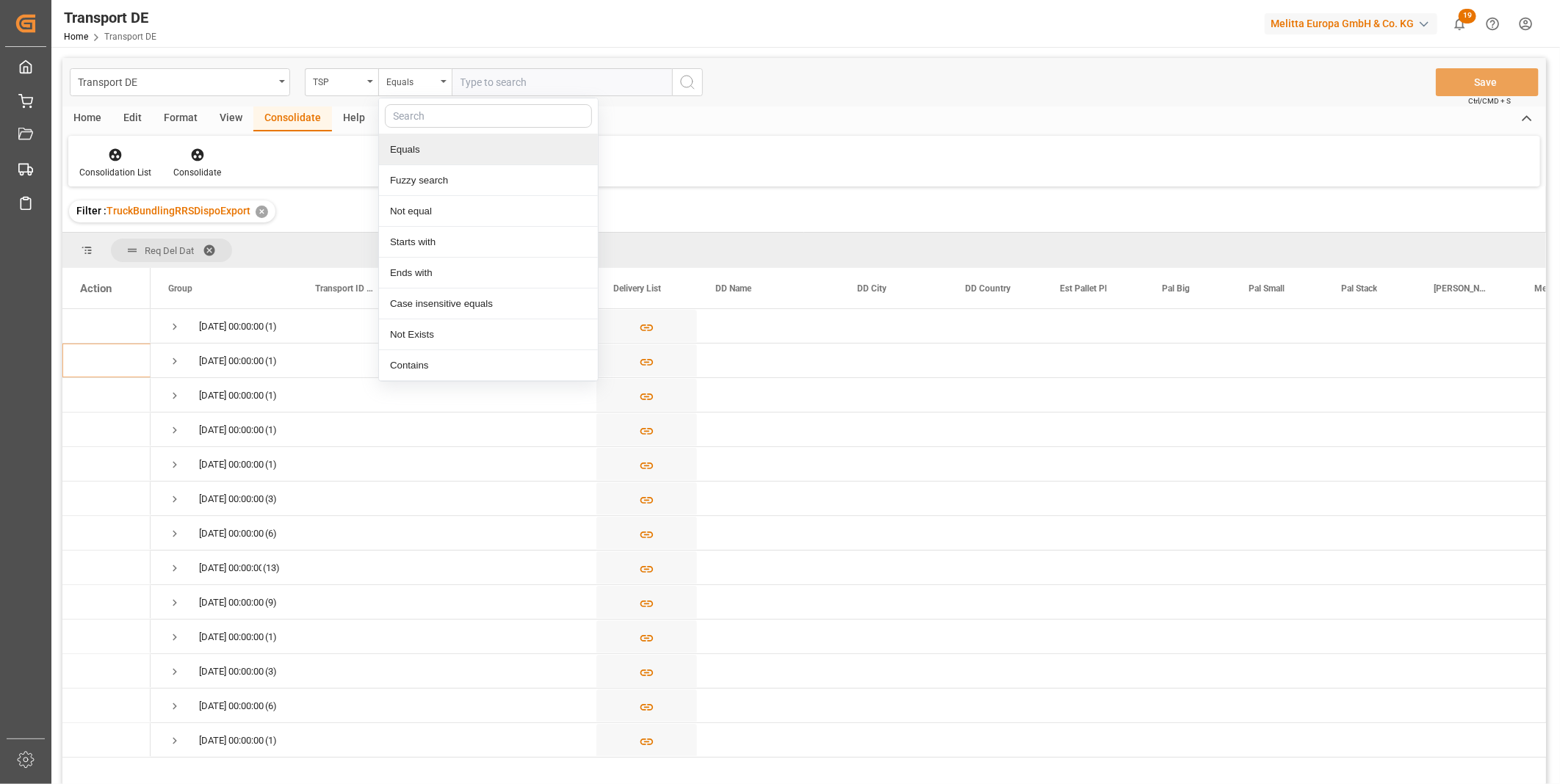
click at [519, 84] on input "text" at bounding box center [562, 82] width 221 height 28
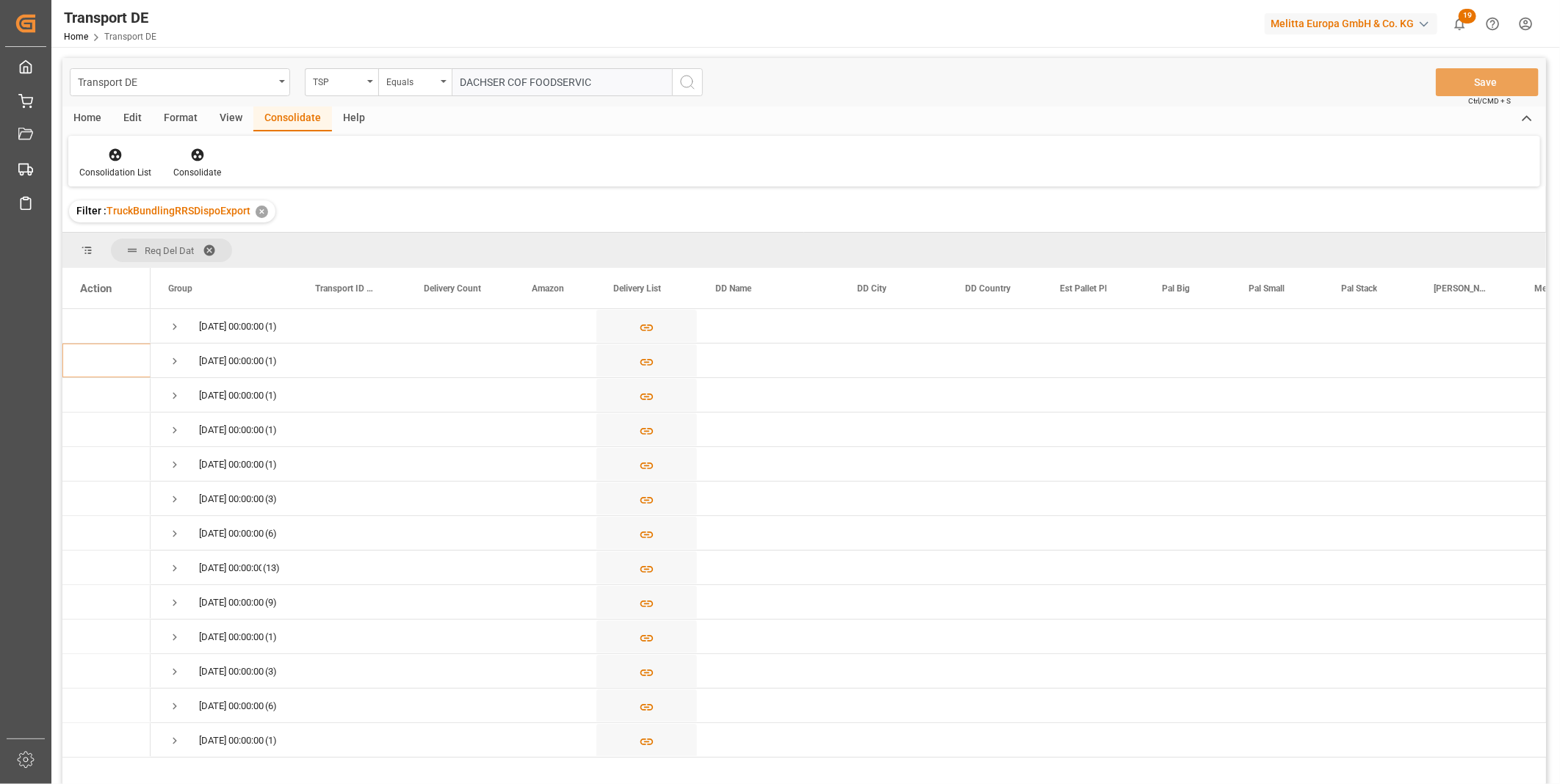
type input "DACHSER COF FOODSERVICE"
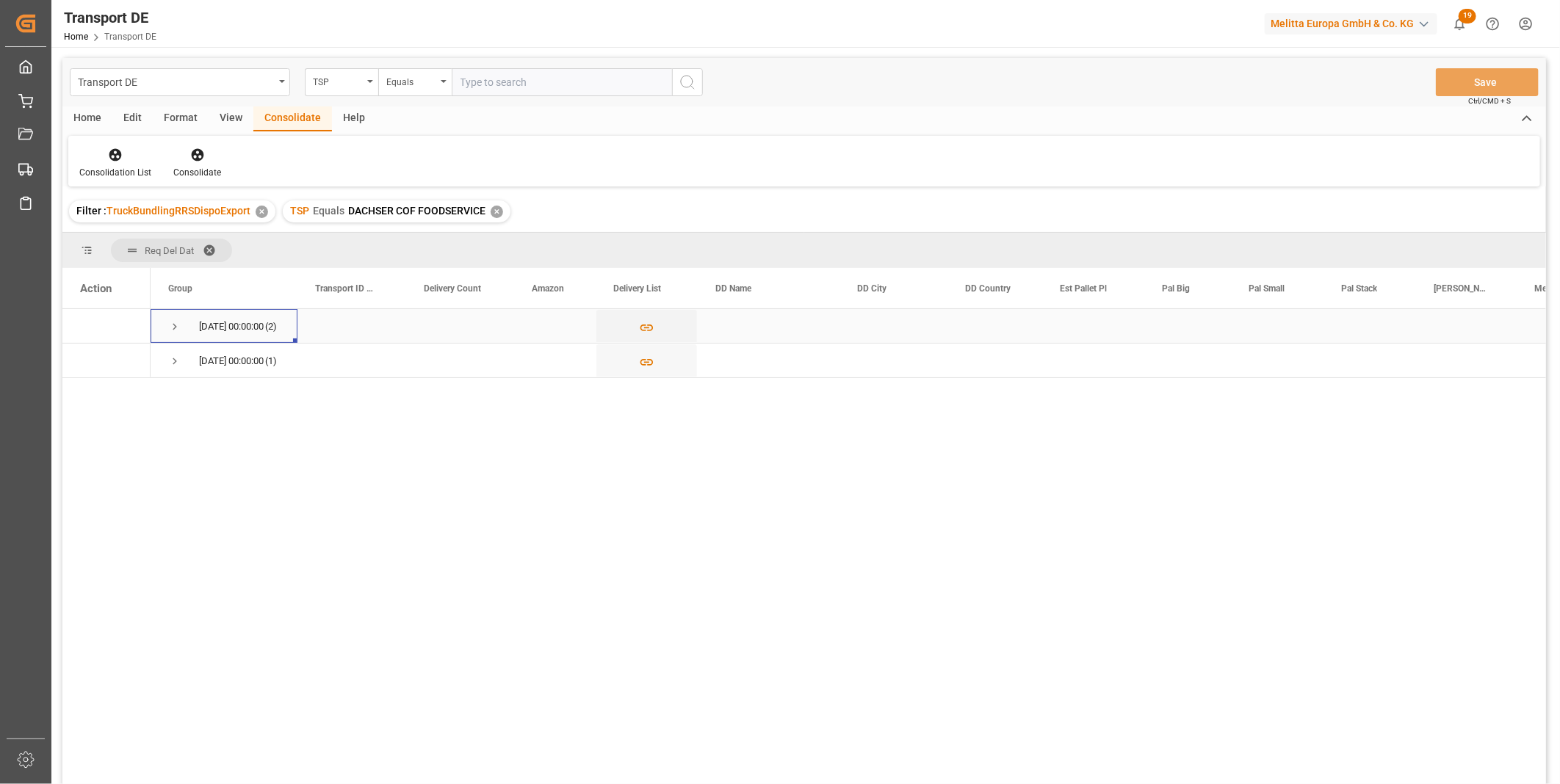
click at [181, 319] on span "Press SPACE to select this row." at bounding box center [174, 327] width 13 height 34
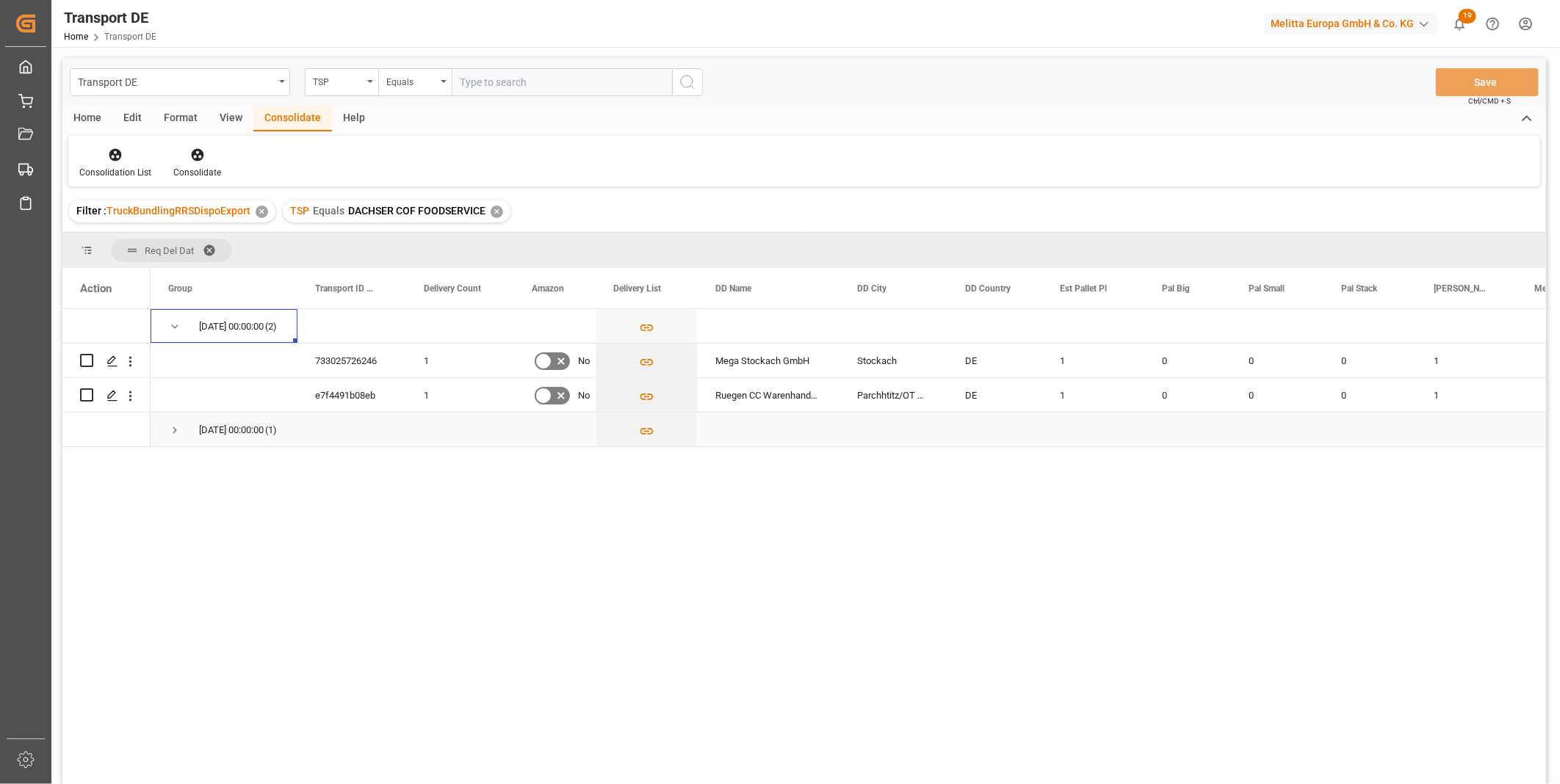
click at [175, 434] on span "Press SPACE to select this row." at bounding box center [174, 430] width 13 height 13
click at [88, 358] on input "Press Space to toggle row selection (unchecked)" at bounding box center [86, 360] width 13 height 13
checkbox input "true"
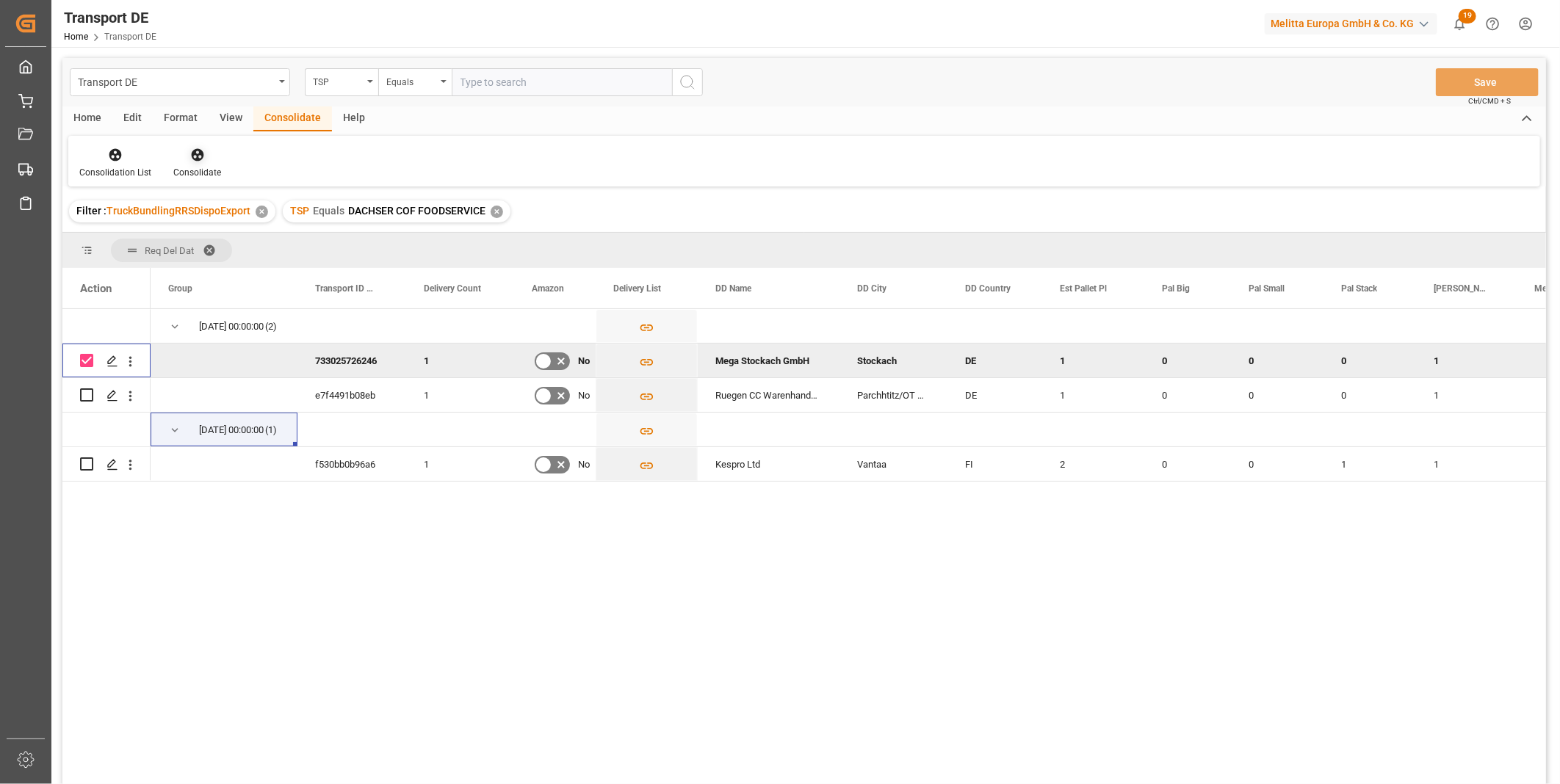
click at [203, 177] on div "Consolidate" at bounding box center [197, 172] width 47 height 13
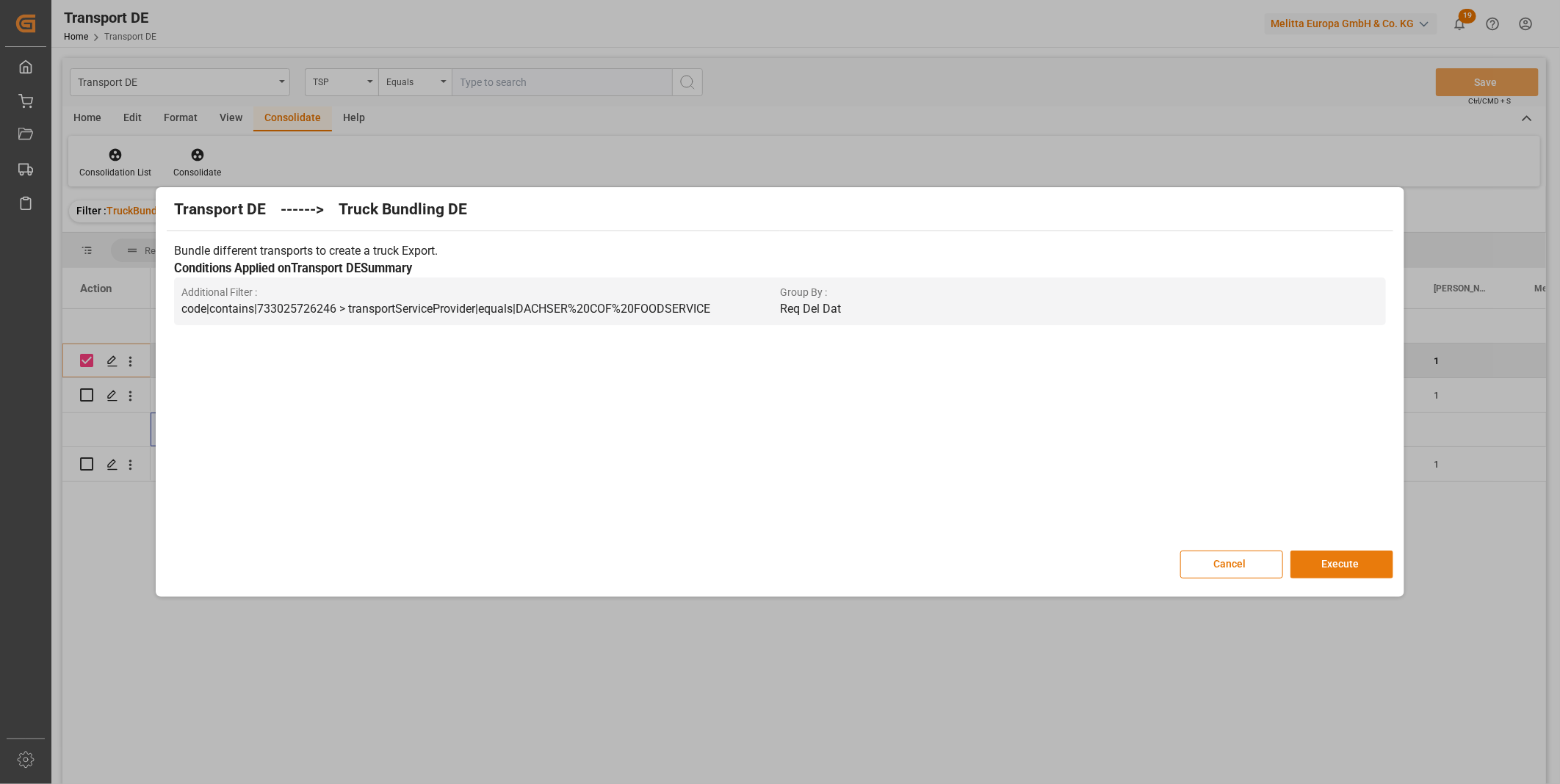
click at [1297, 563] on button "Execute" at bounding box center [1341, 564] width 103 height 28
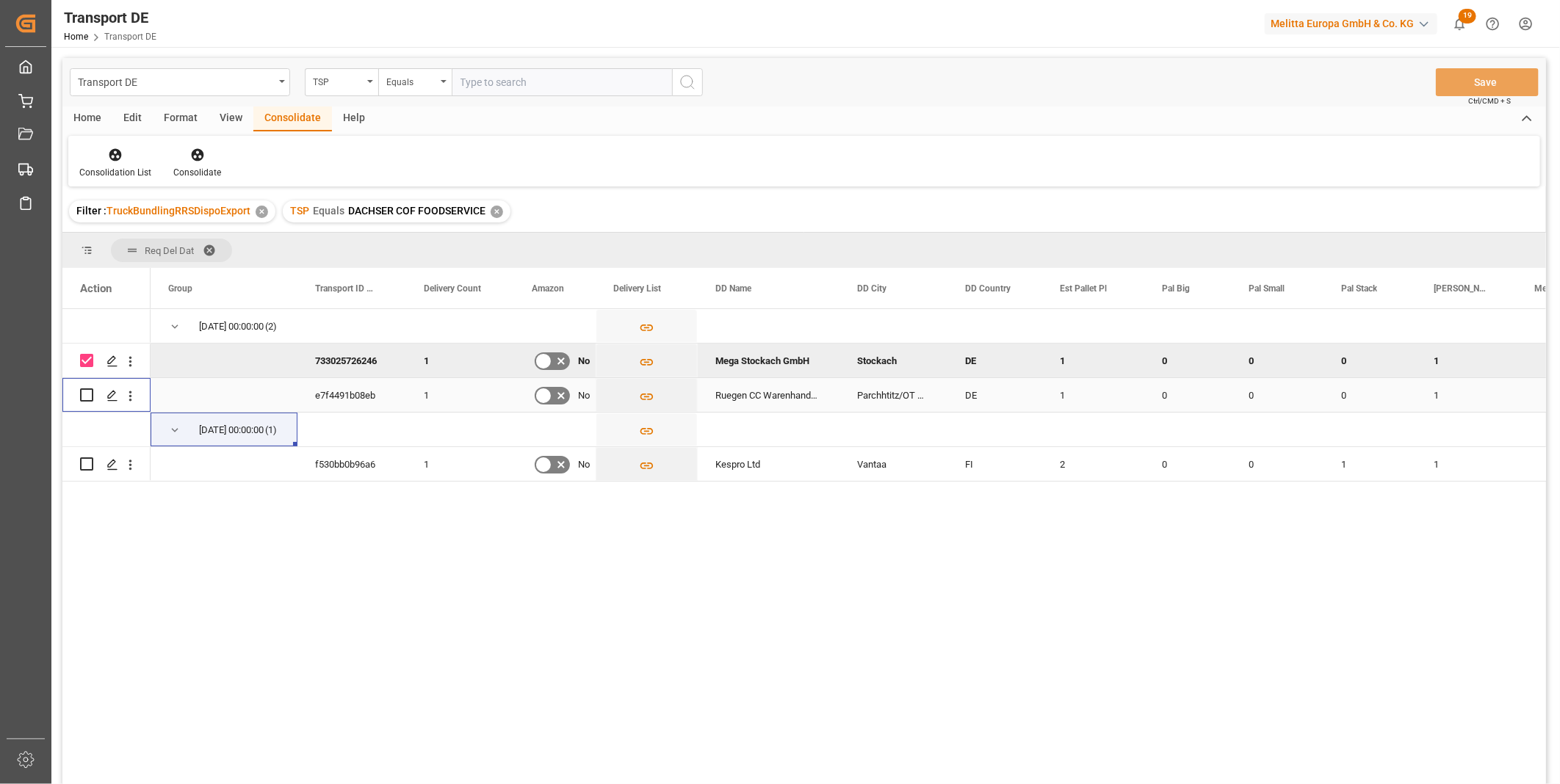
click at [85, 392] on input "Press Space to toggle row selection (unchecked)" at bounding box center [86, 395] width 13 height 13
checkbox input "true"
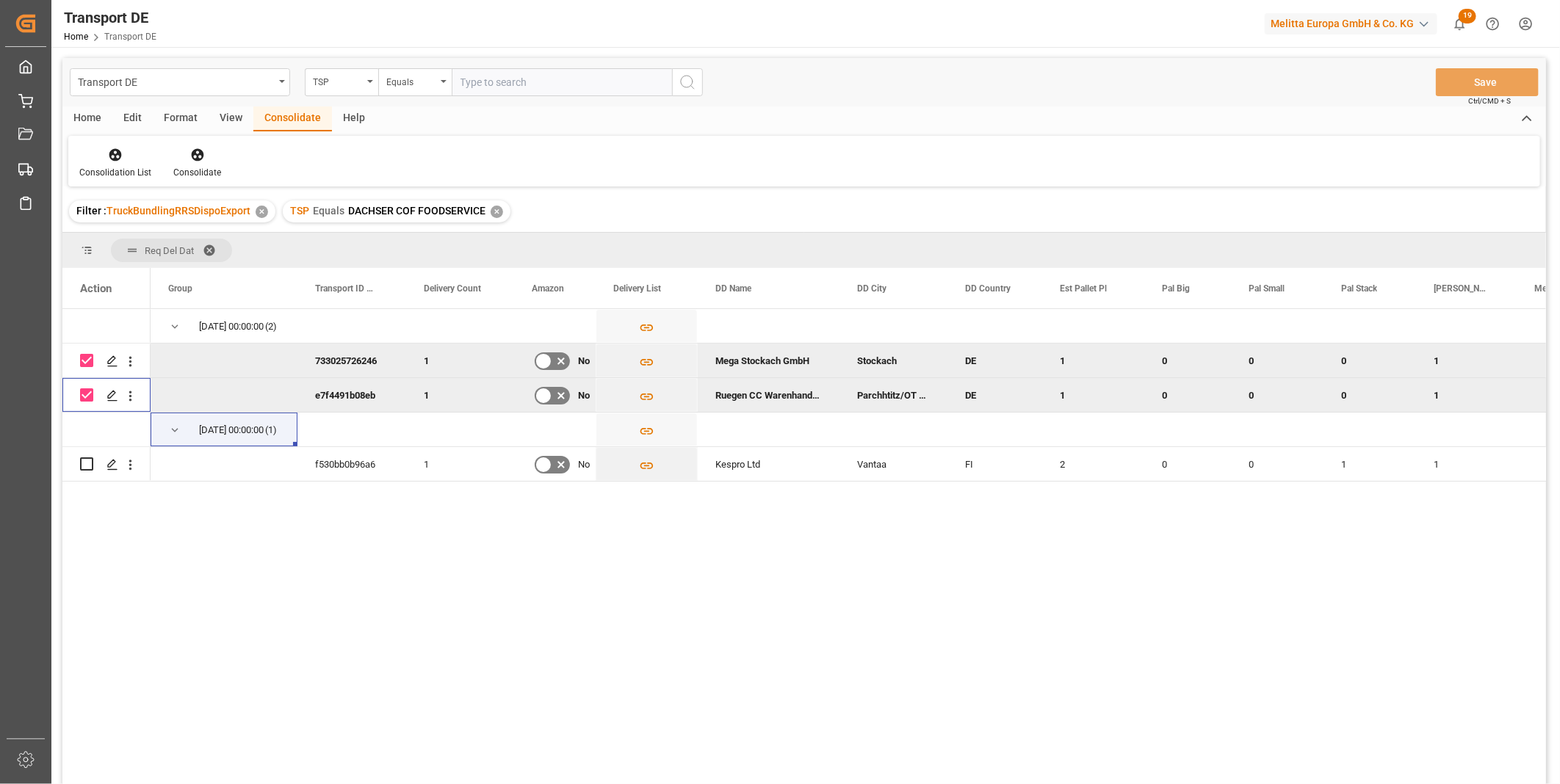
click at [85, 361] on input "Press Space to toggle row selection (checked)" at bounding box center [86, 360] width 13 height 13
checkbox input "false"
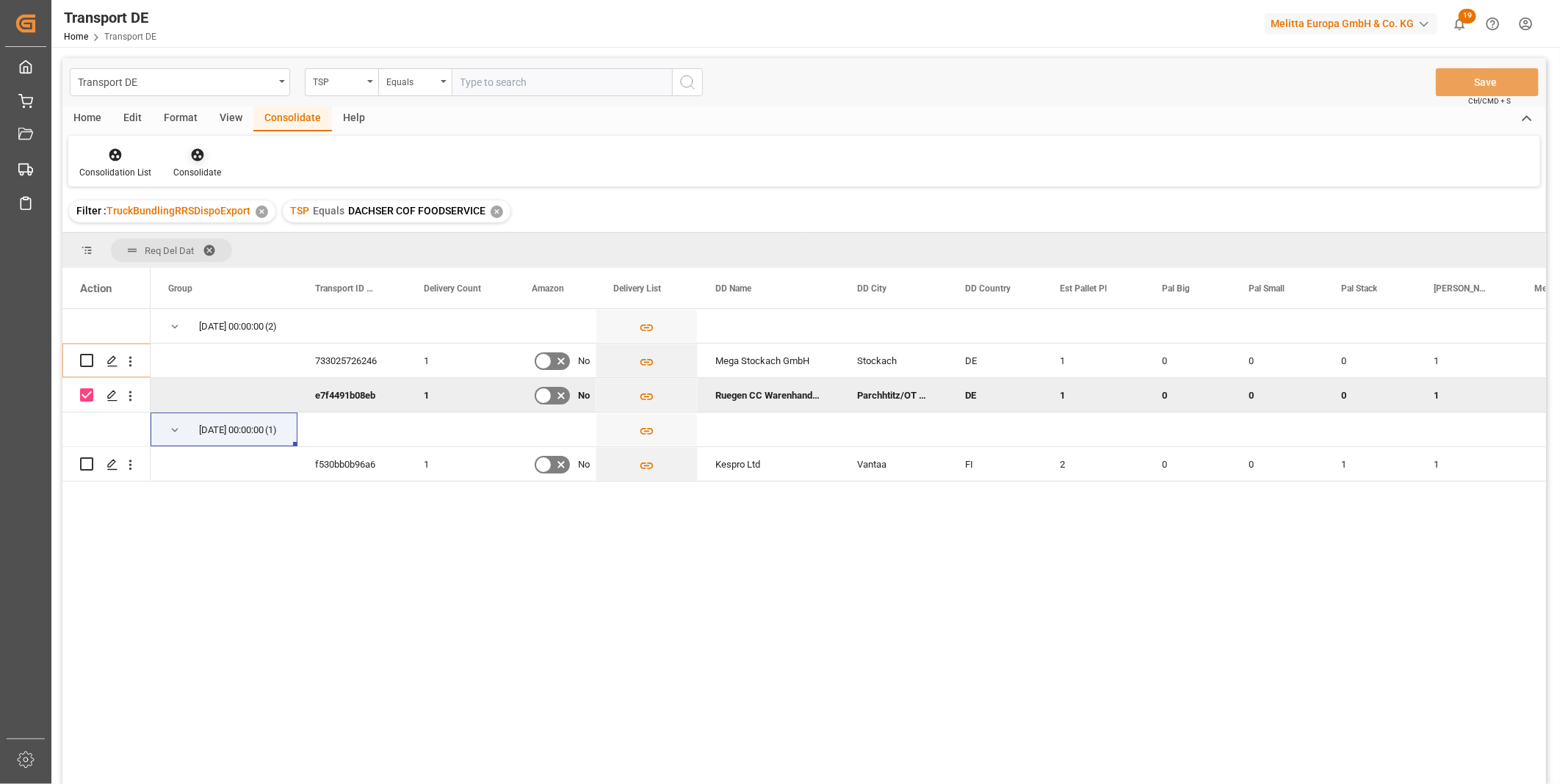
click at [199, 160] on icon at bounding box center [197, 154] width 15 height 15
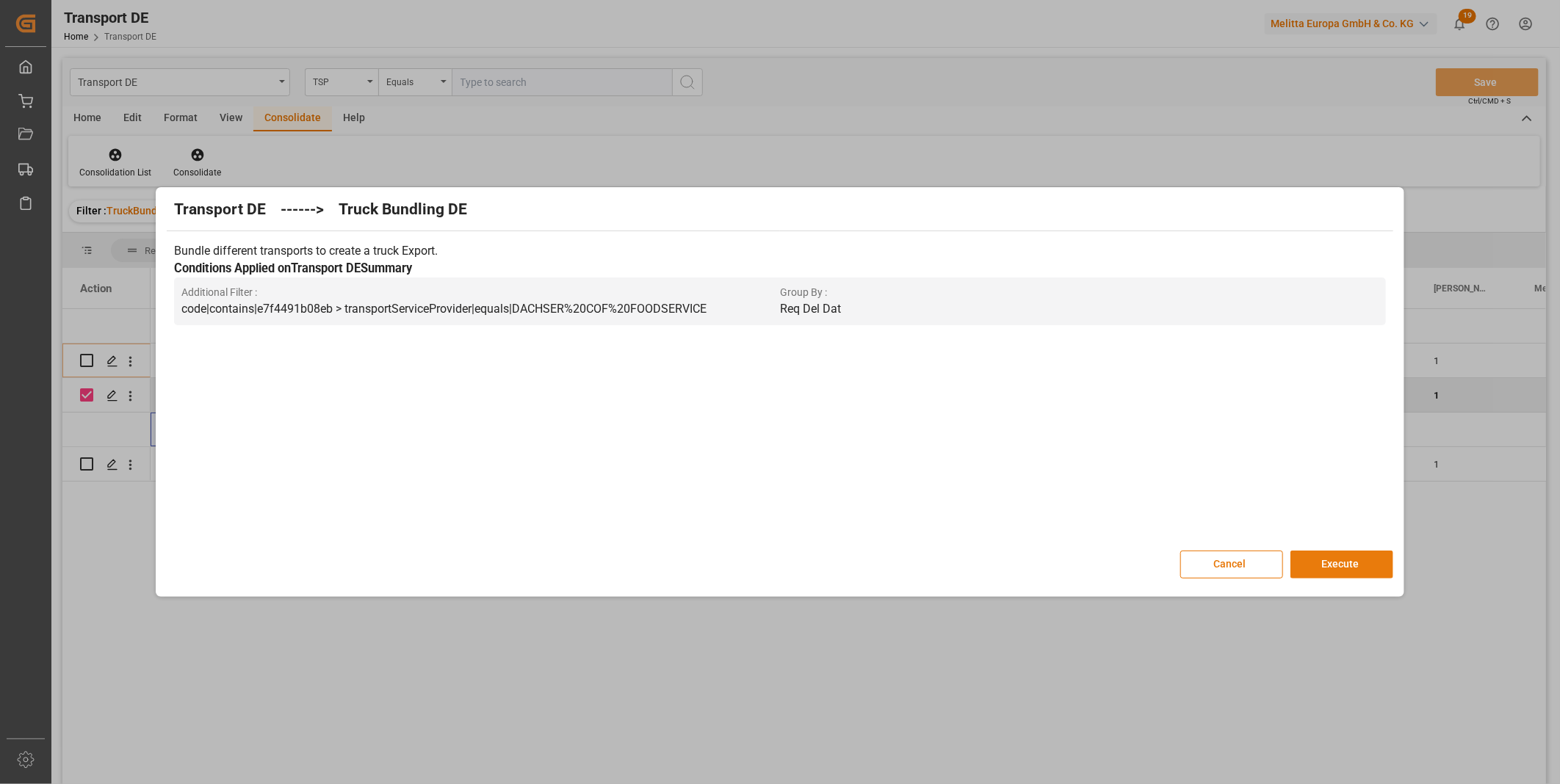
click at [1339, 569] on button "Execute" at bounding box center [1341, 564] width 103 height 28
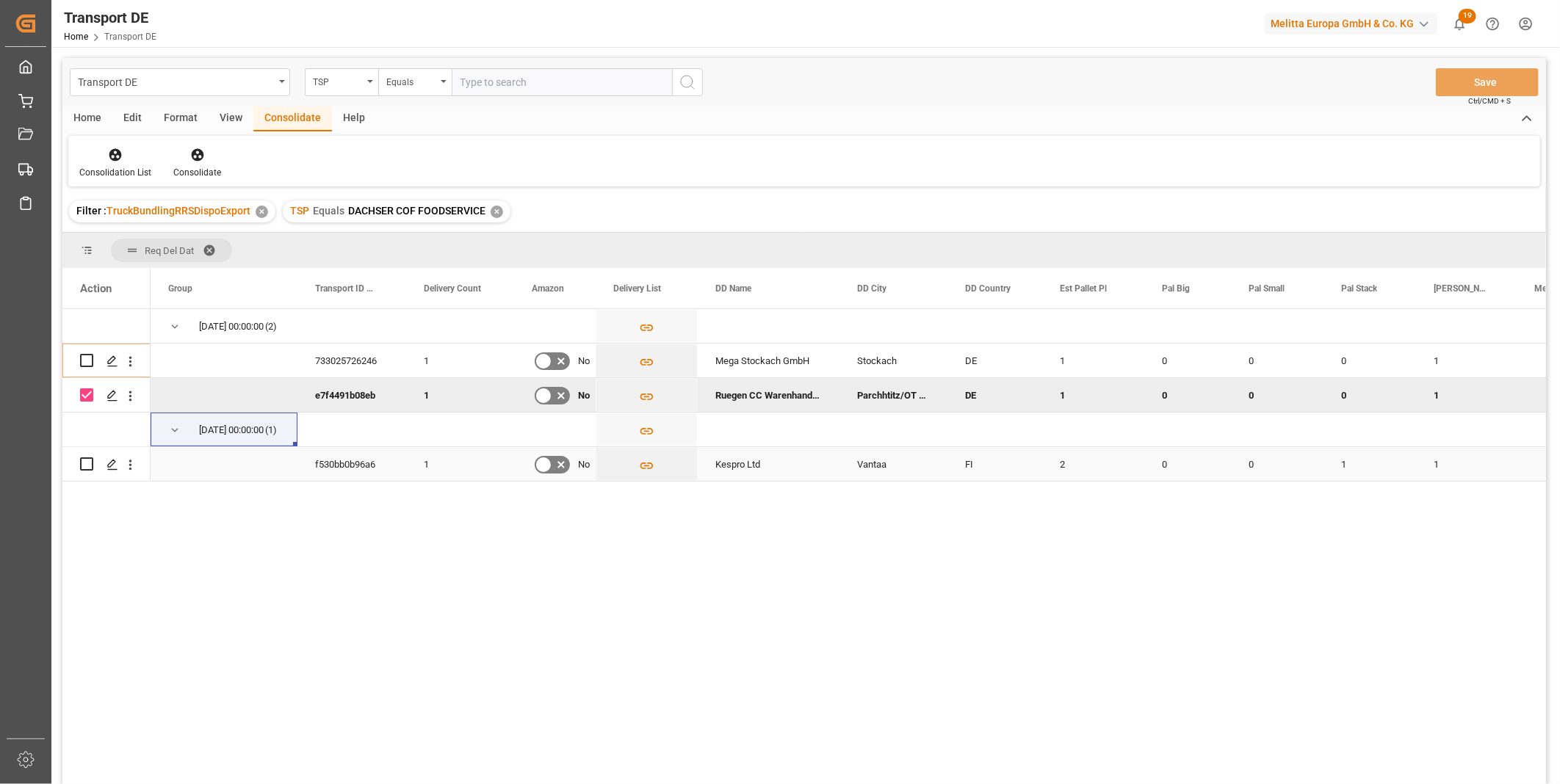
click at [86, 464] on input "Press Space to toggle row selection (unchecked)" at bounding box center [86, 464] width 13 height 13
checkbox input "true"
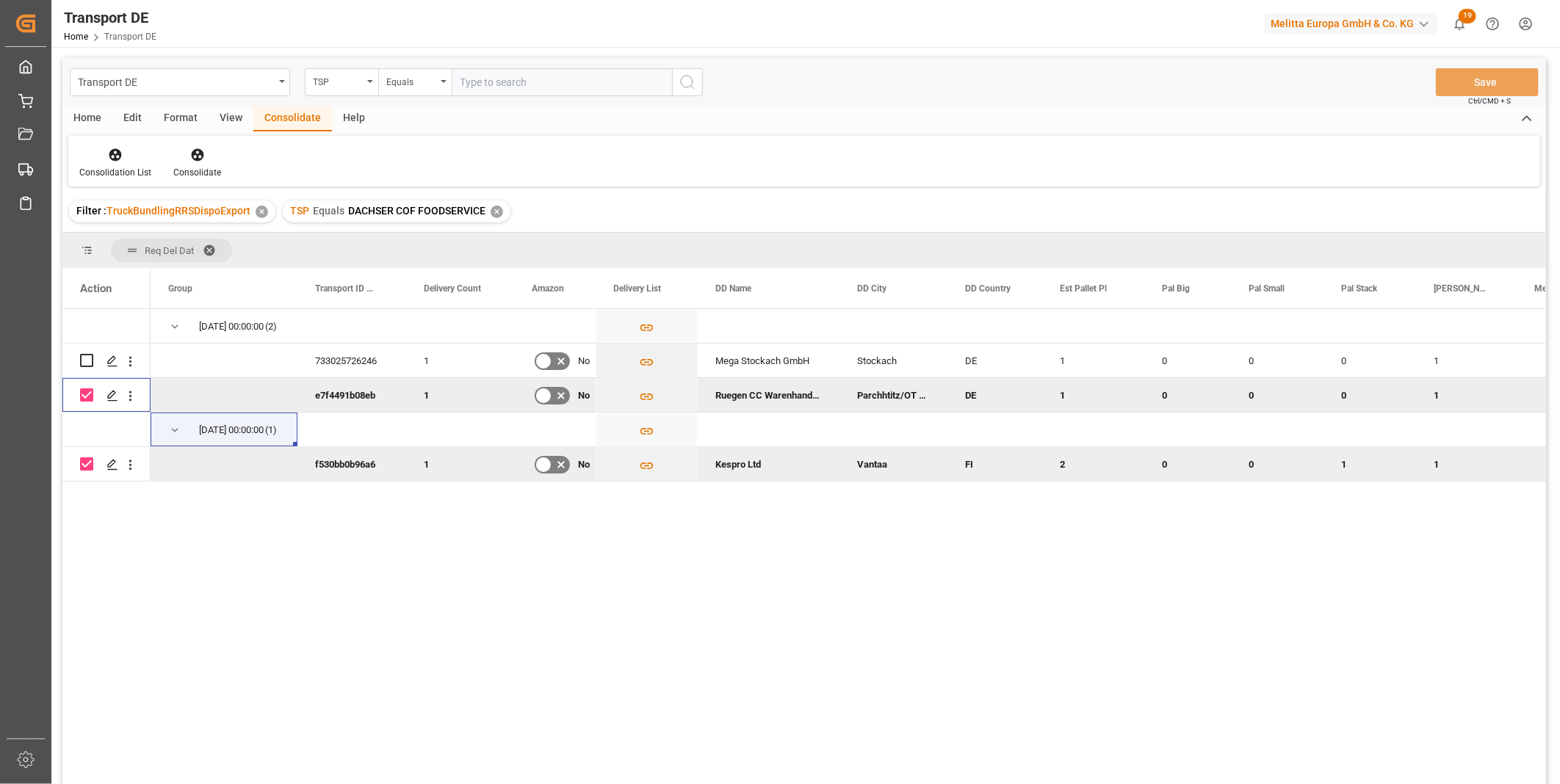
click at [83, 396] on input "Press Space to toggle row selection (checked)" at bounding box center [86, 395] width 13 height 13
checkbox input "false"
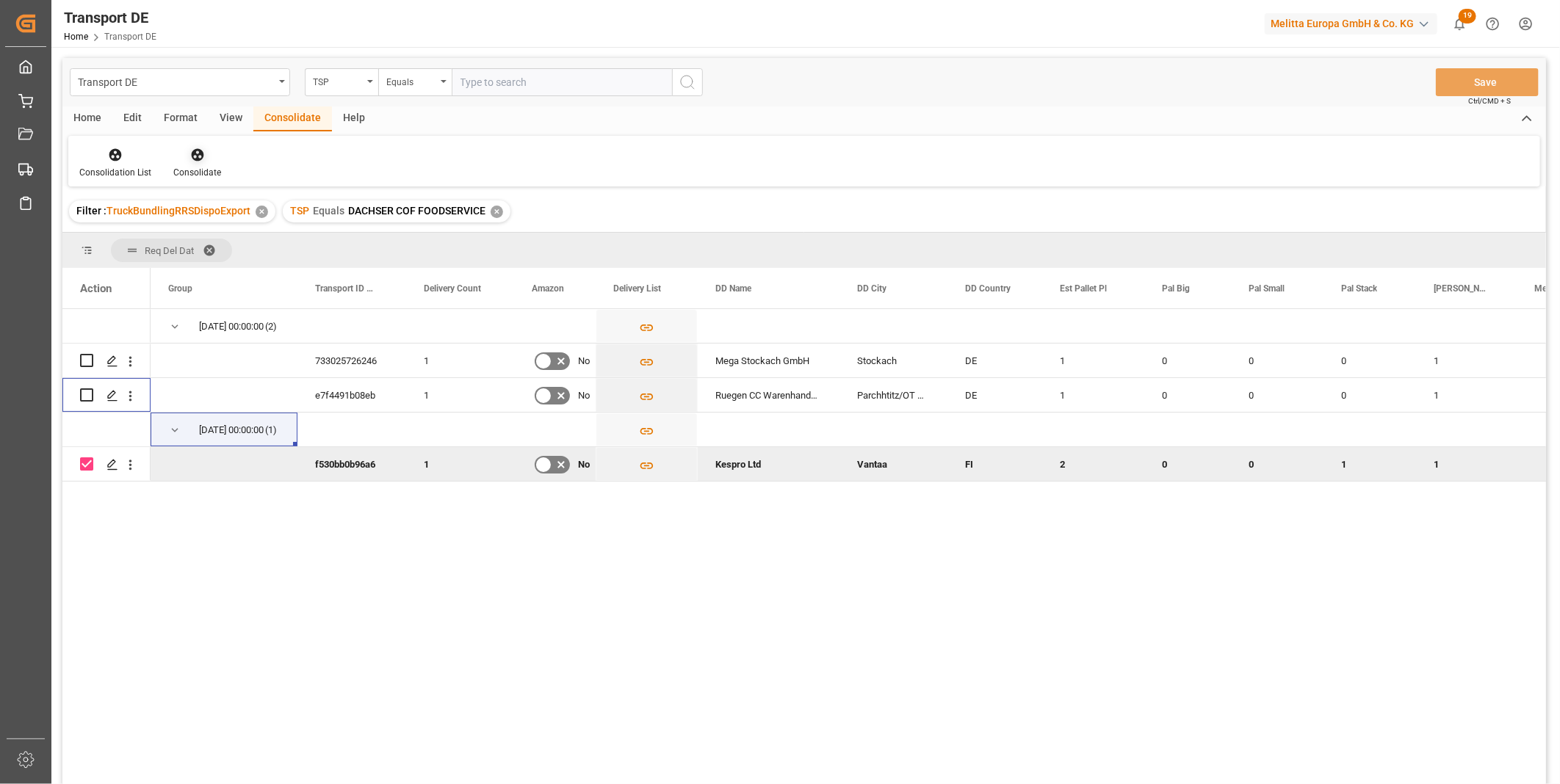
click at [211, 169] on div "Consolidate" at bounding box center [197, 172] width 47 height 13
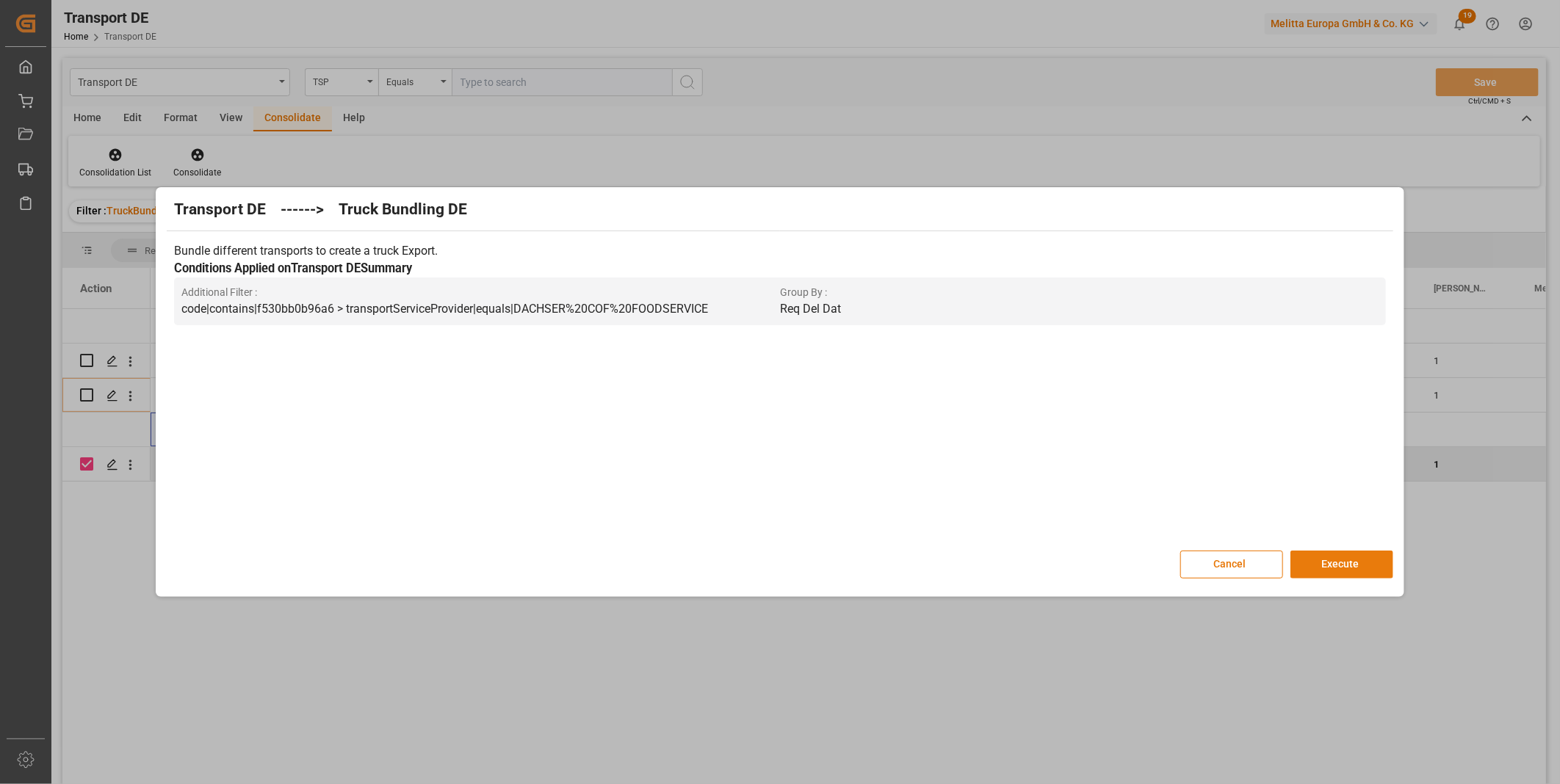
click at [1332, 576] on button "Execute" at bounding box center [1341, 564] width 103 height 28
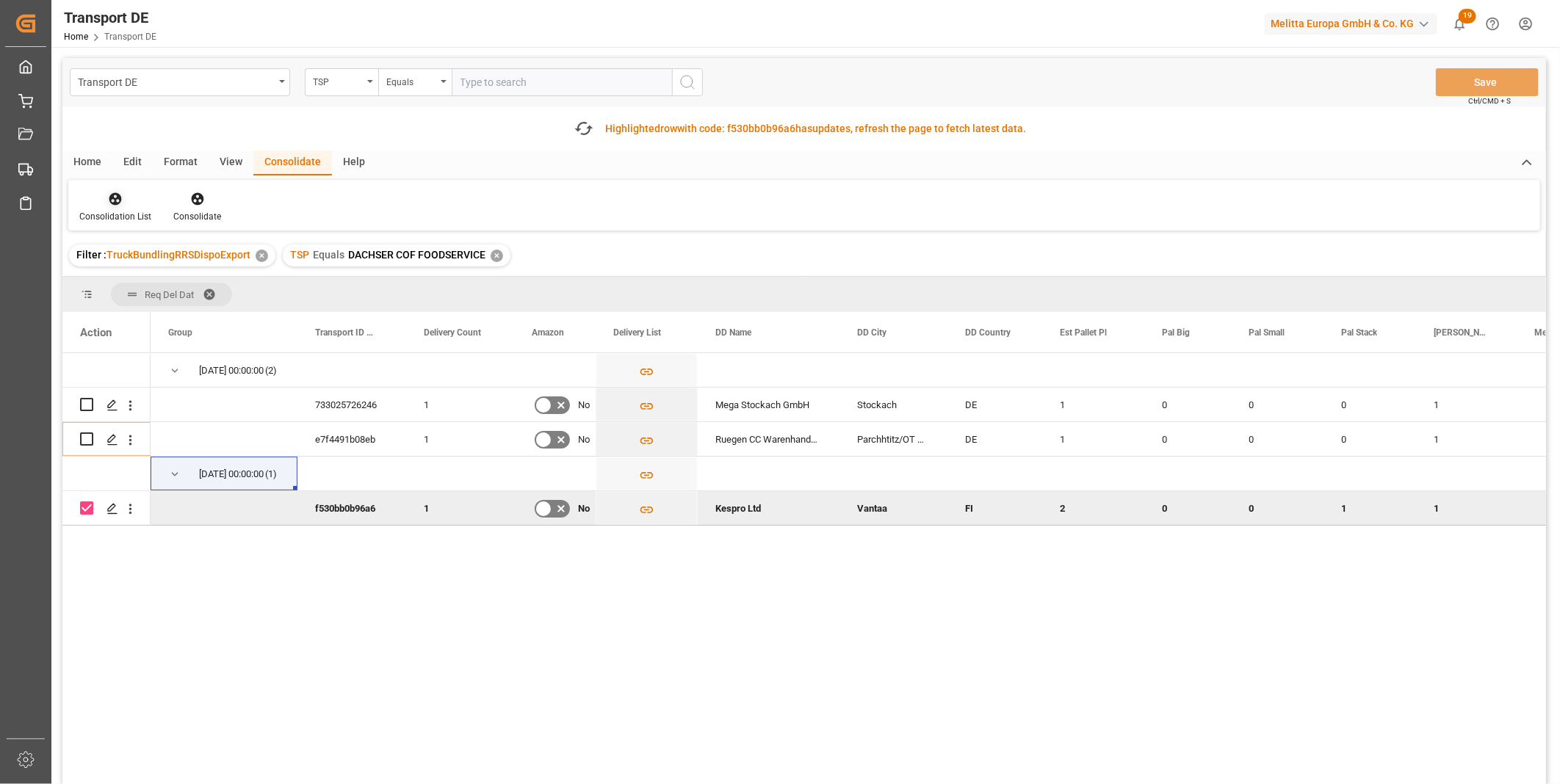
click at [128, 214] on div "Consolidation List" at bounding box center [115, 216] width 72 height 13
click at [178, 310] on div "Transport DE TSP Equals Save Ctrl/CMD + S Fetch latest updates Highlighted row …" at bounding box center [803, 462] width 1483 height 809
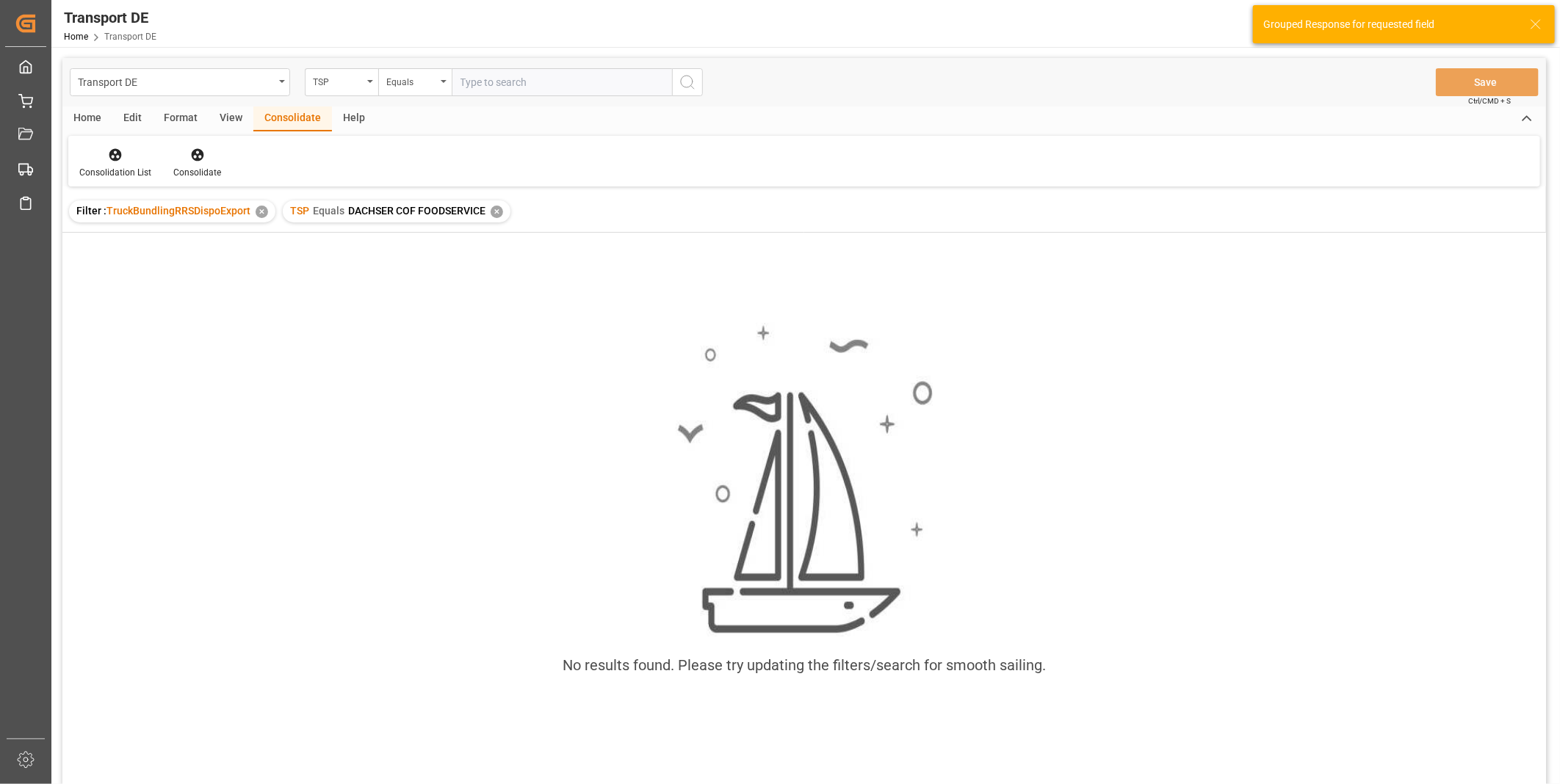
click at [496, 208] on div "✕" at bounding box center [496, 212] width 12 height 12
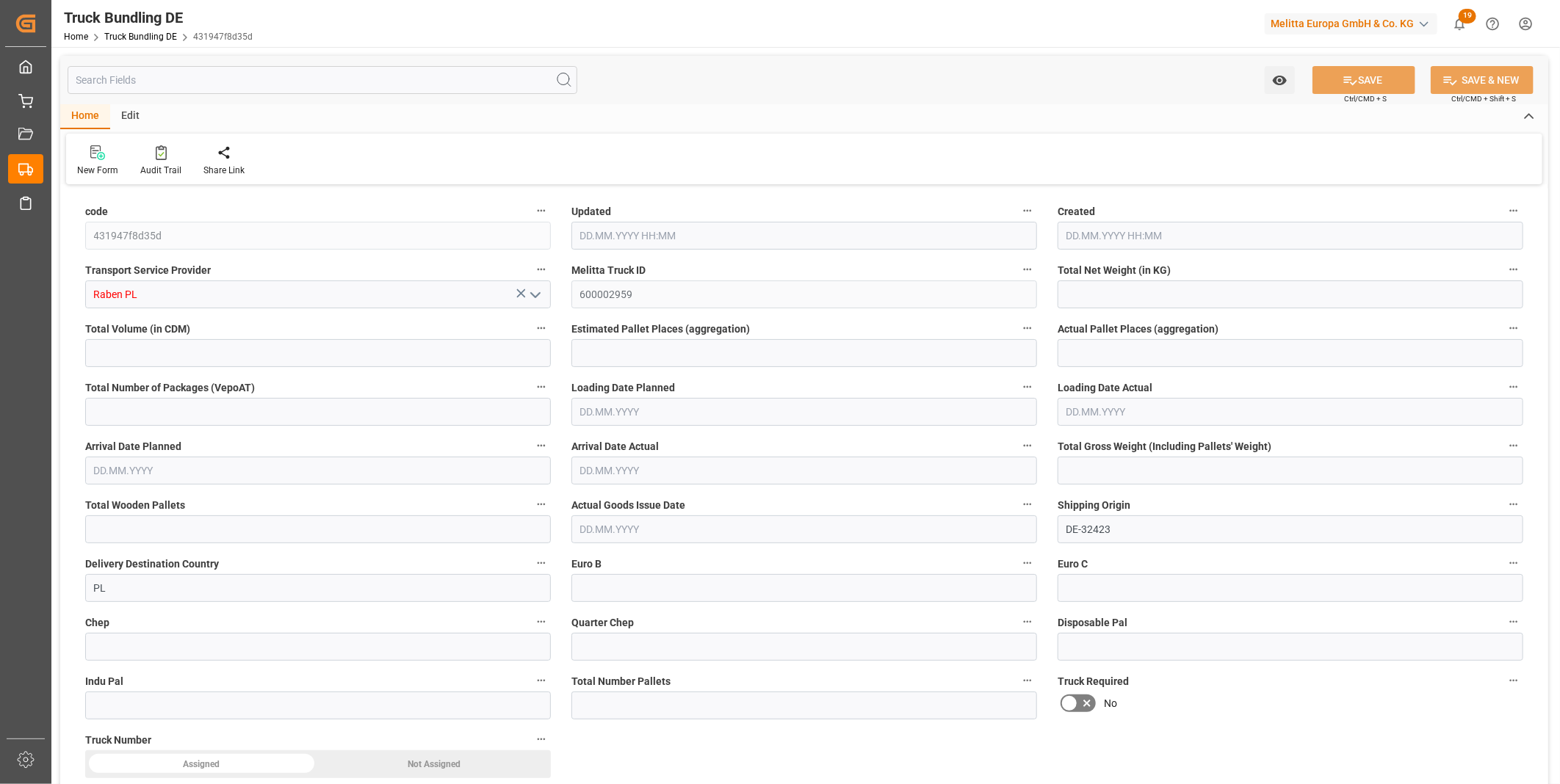
type input "221.61"
type input "636.278"
type input "1"
type input "0"
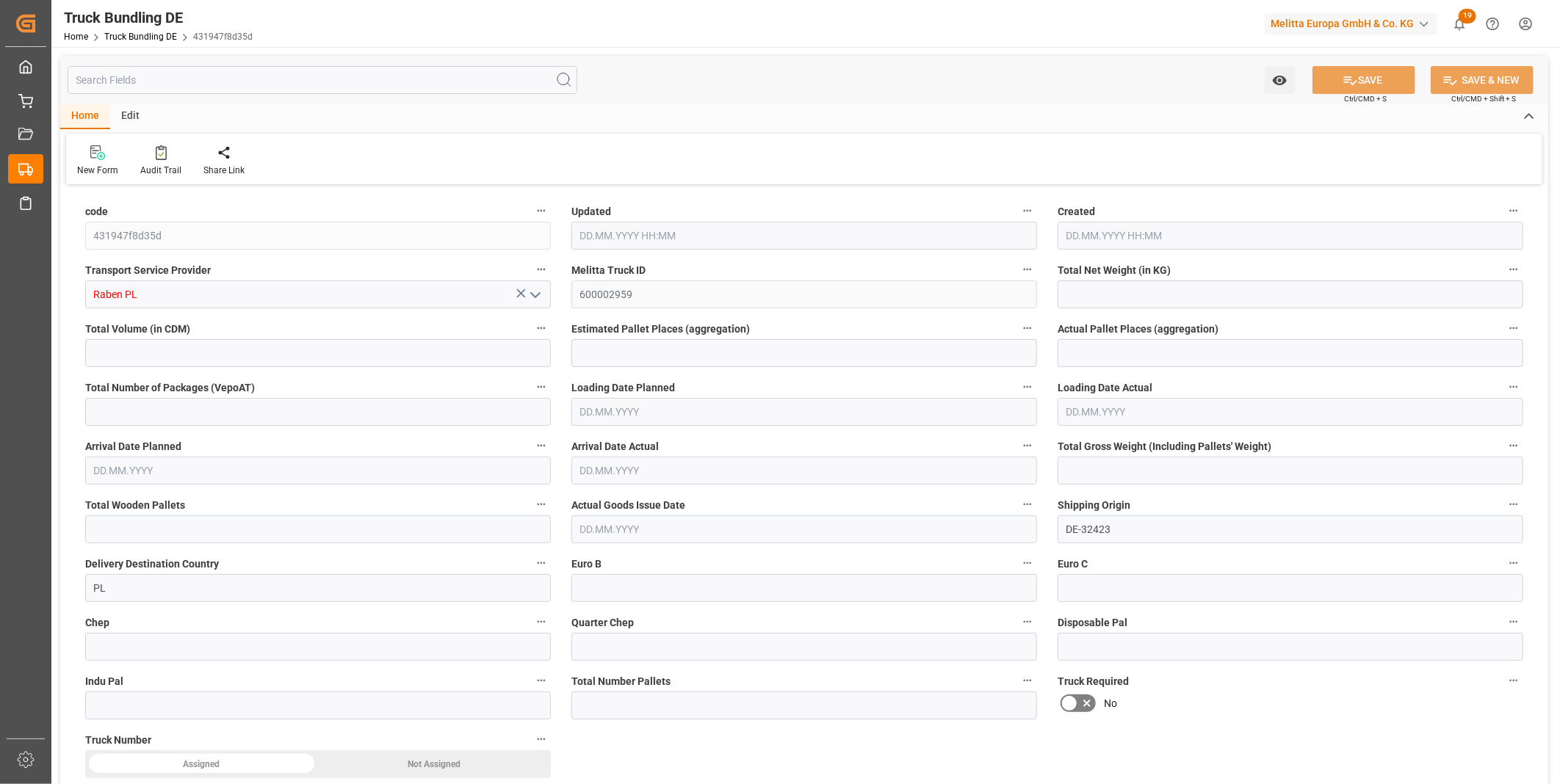
type input "282"
type input "1"
type input "0"
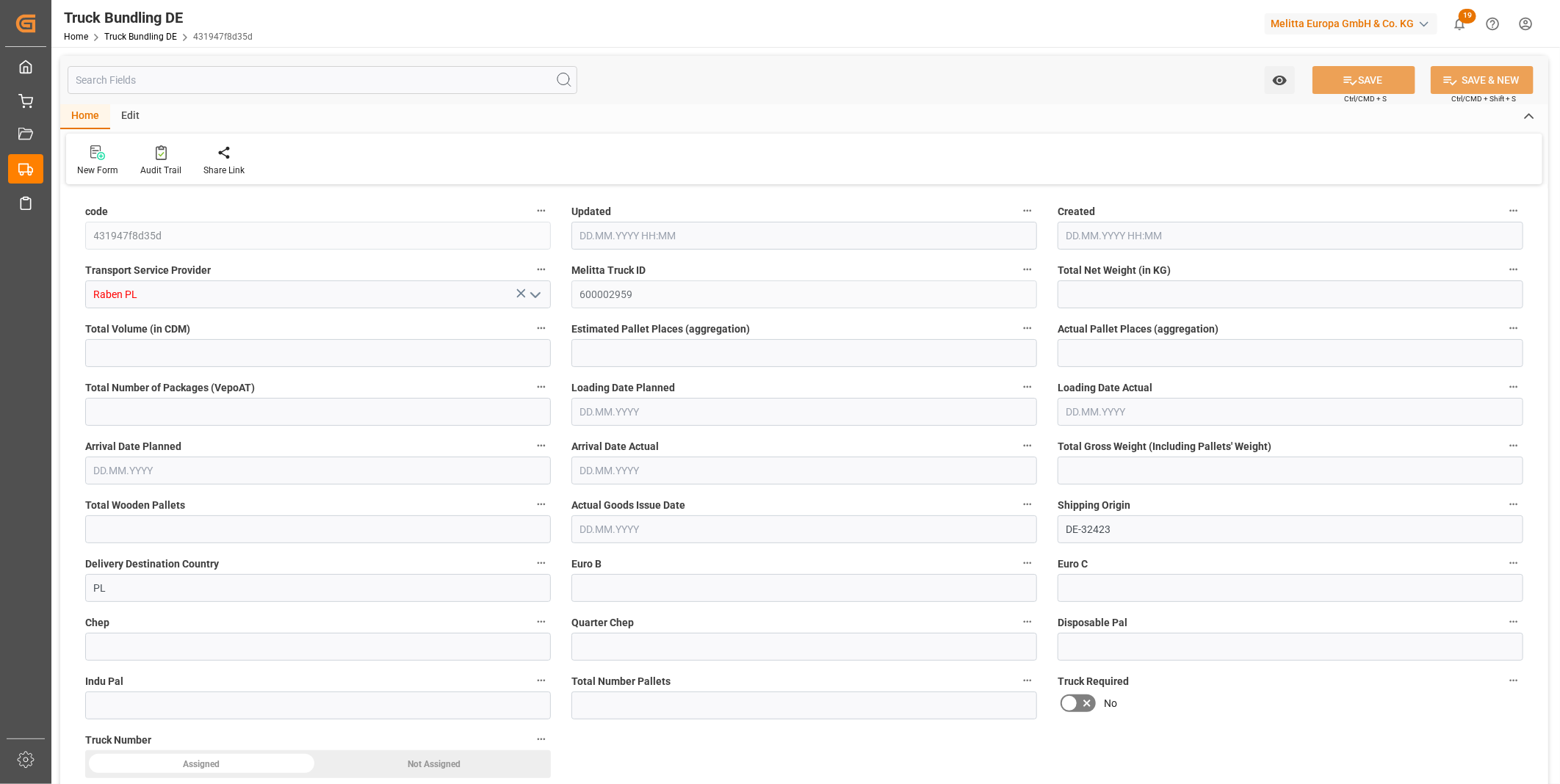
type input "0"
type input "[DATE] 08:00"
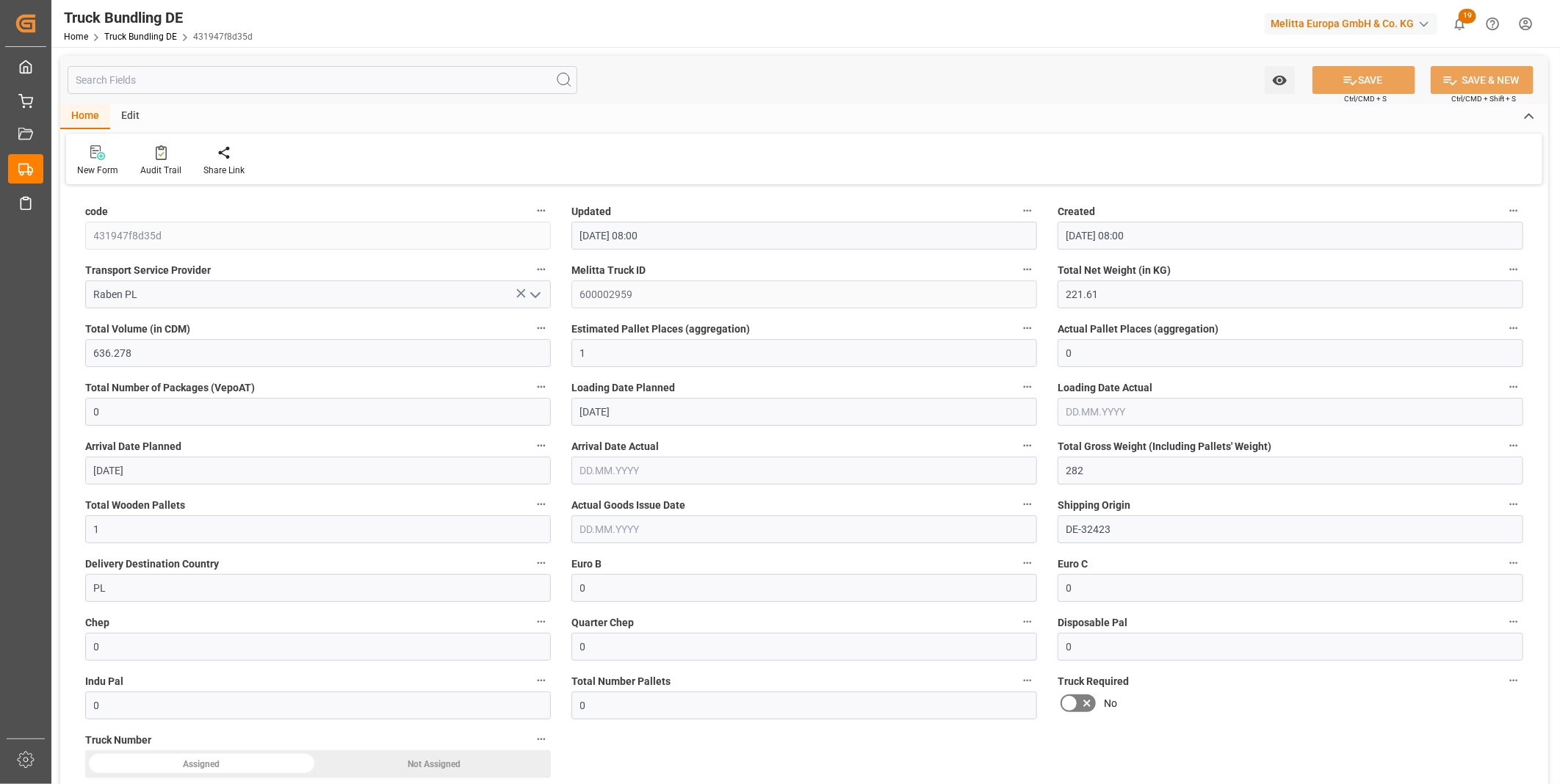
type input "[DATE] 08:00"
type input "[DATE]"
type input "112.564"
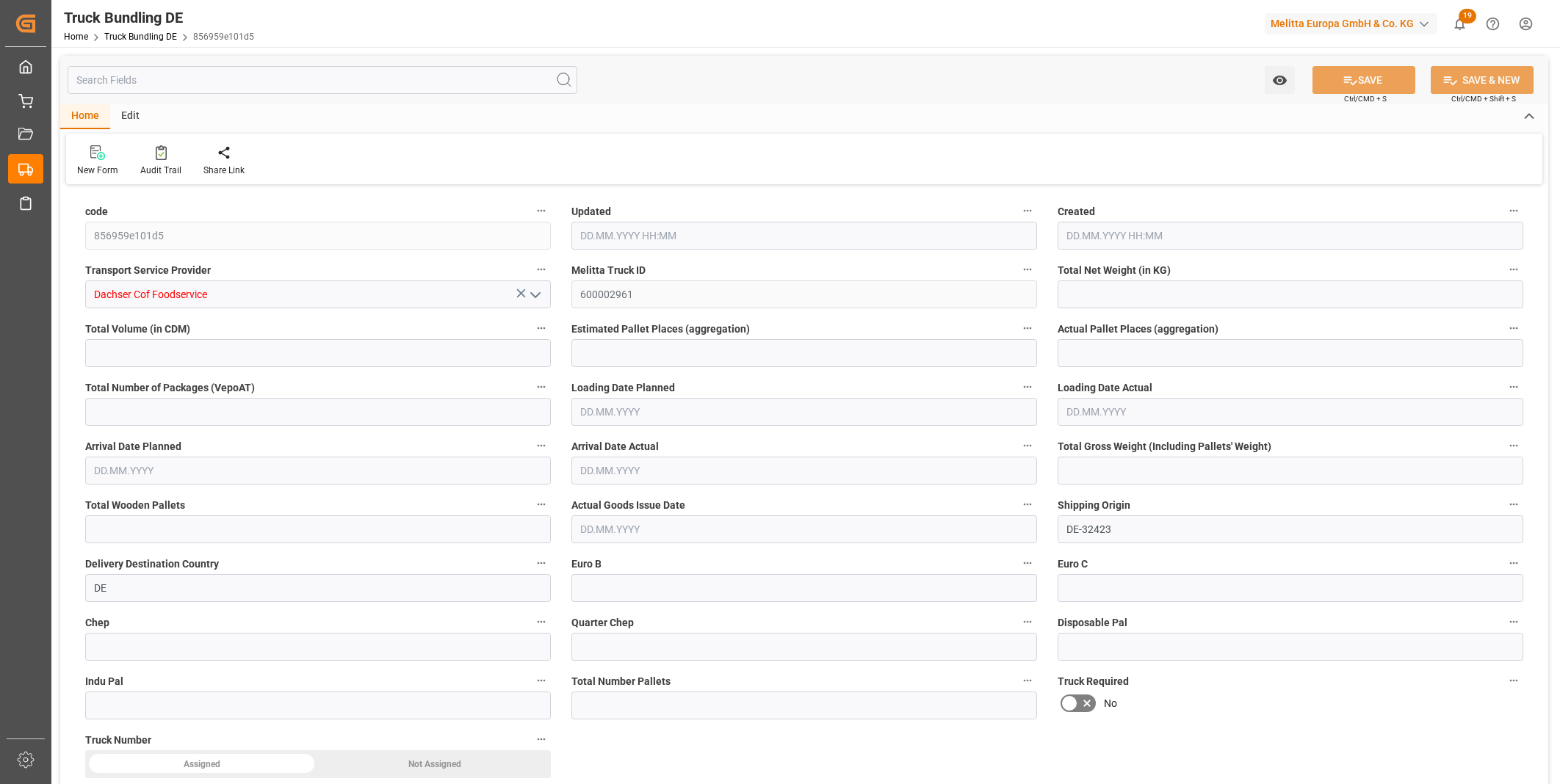
type input "520.937"
type input "1"
type input "0"
type input "159.356"
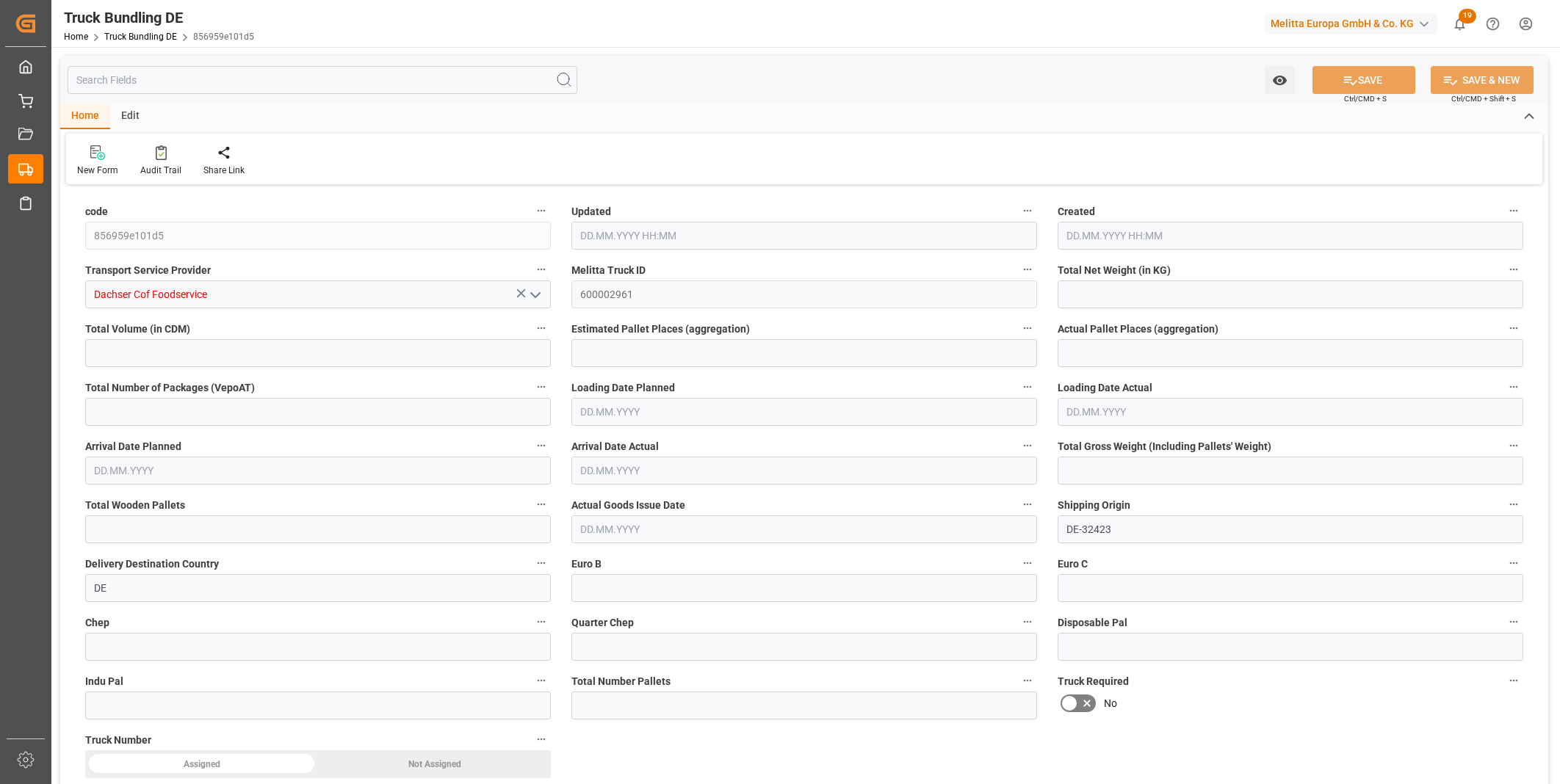
type input "1"
type input "0"
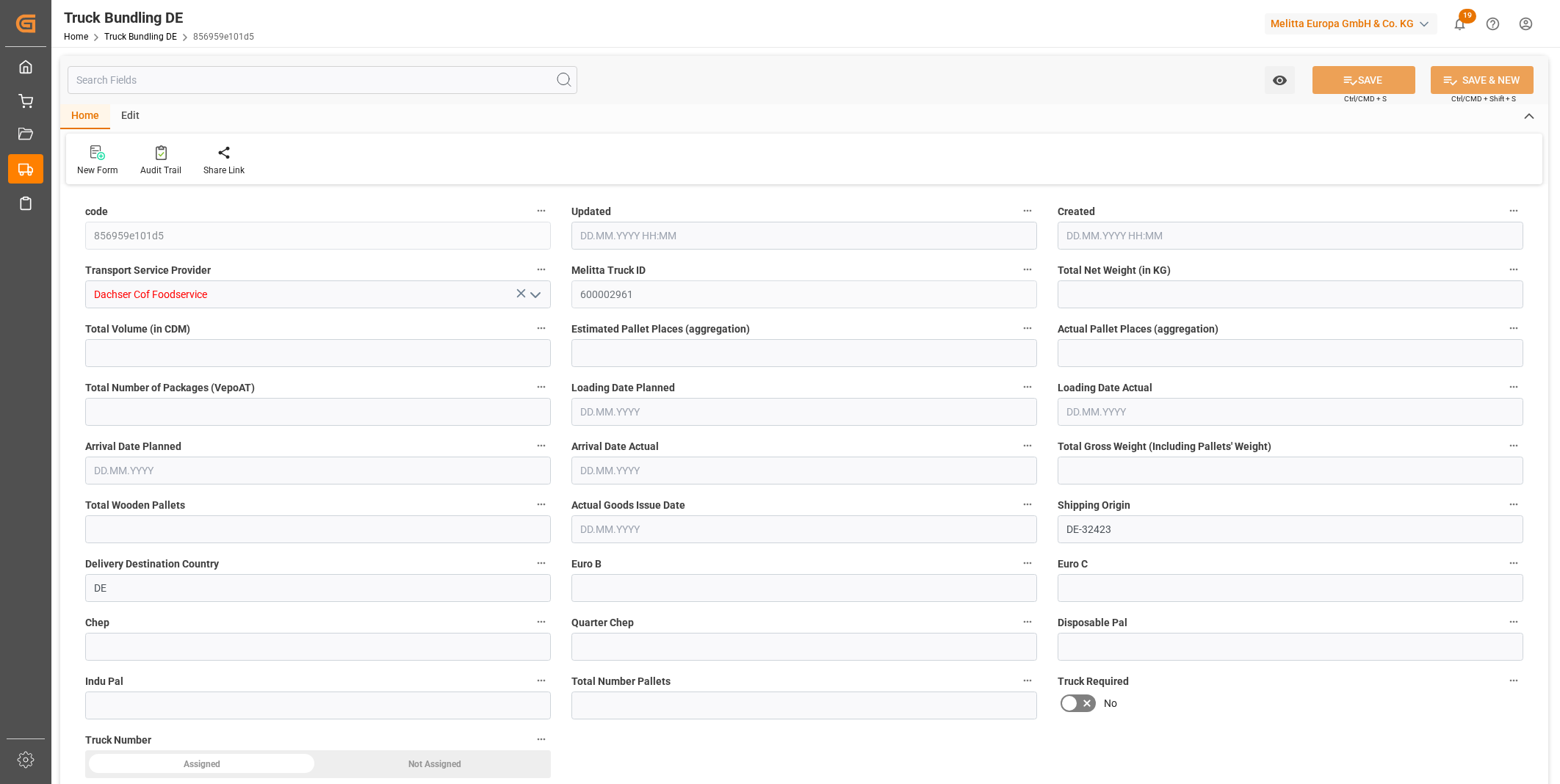
type input "0"
type input "25.09.2025 08:39"
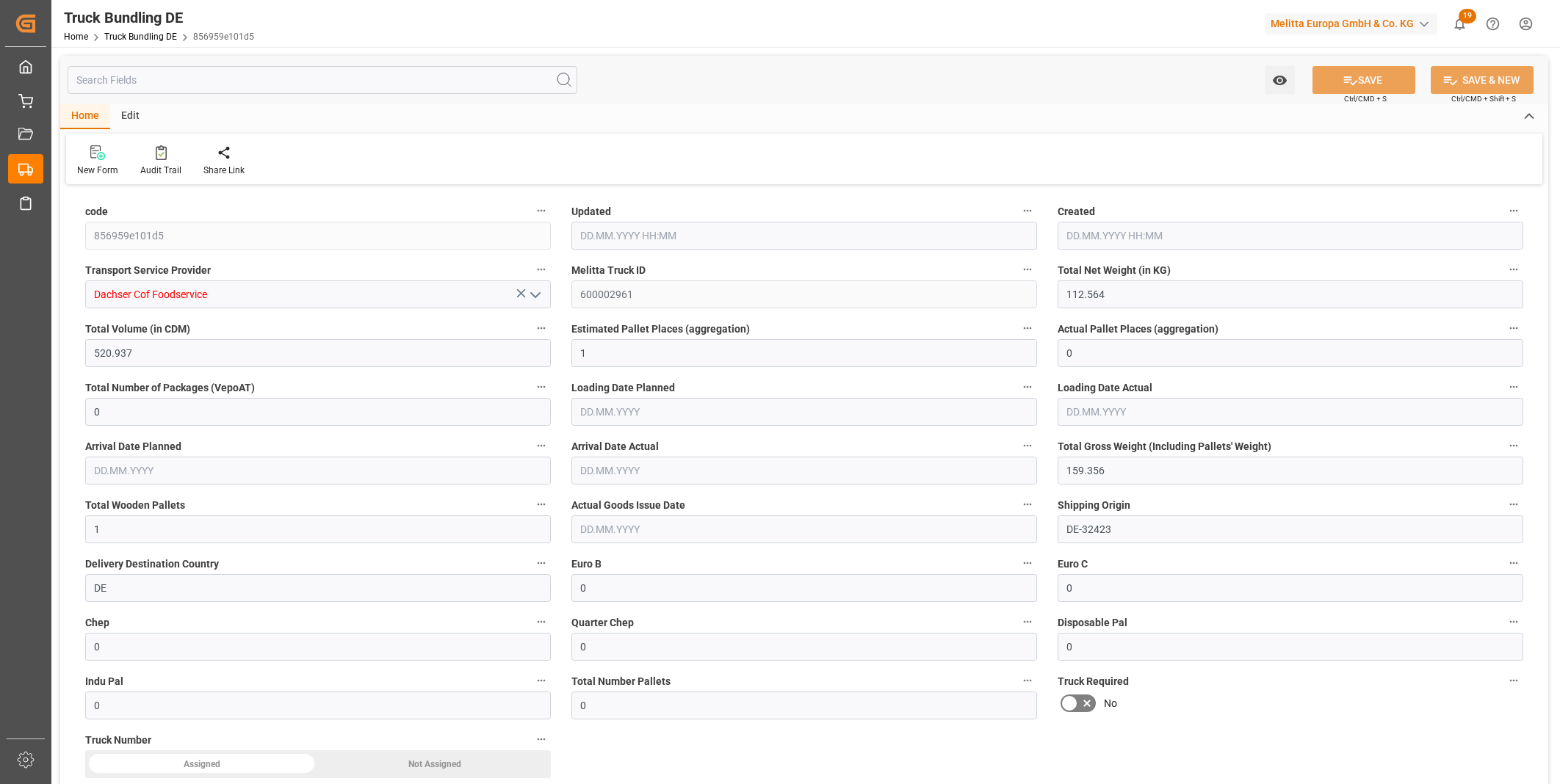
type input "30.09.2025"
type input "[DATE]"
type input "253.62"
type input "1242.922"
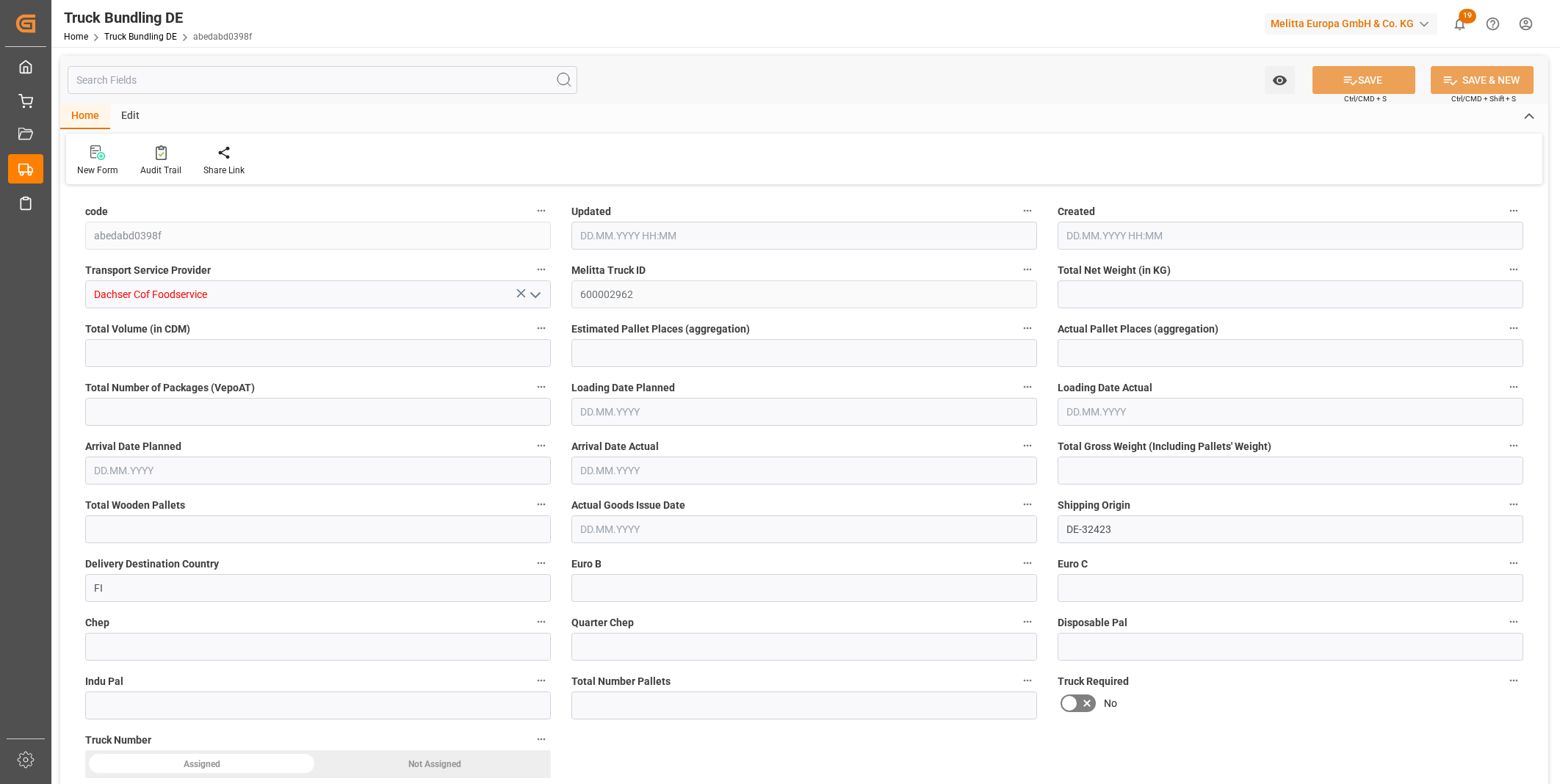
type input "2"
type input "0"
type input "353.3"
type input "2"
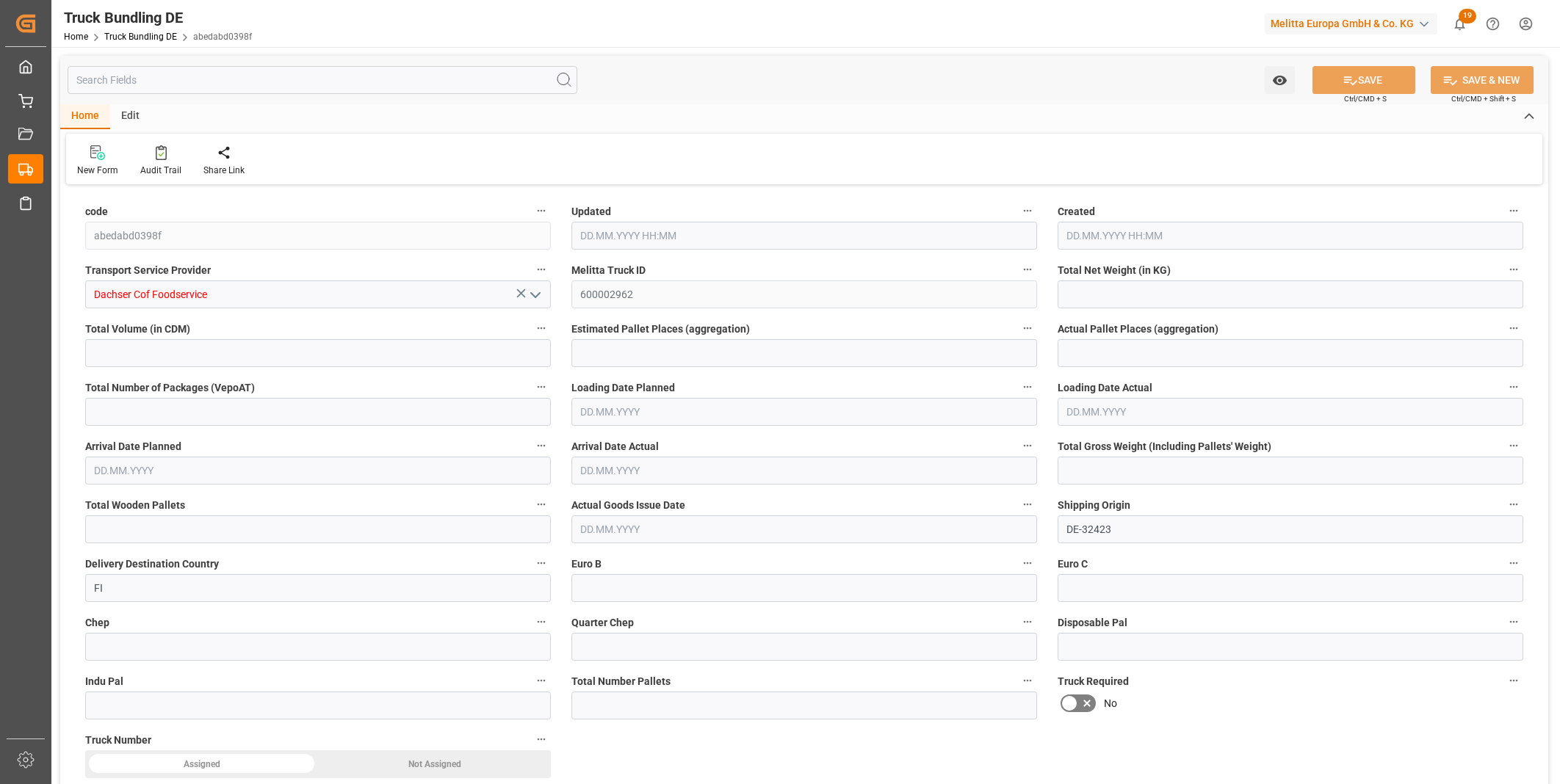
type input "0"
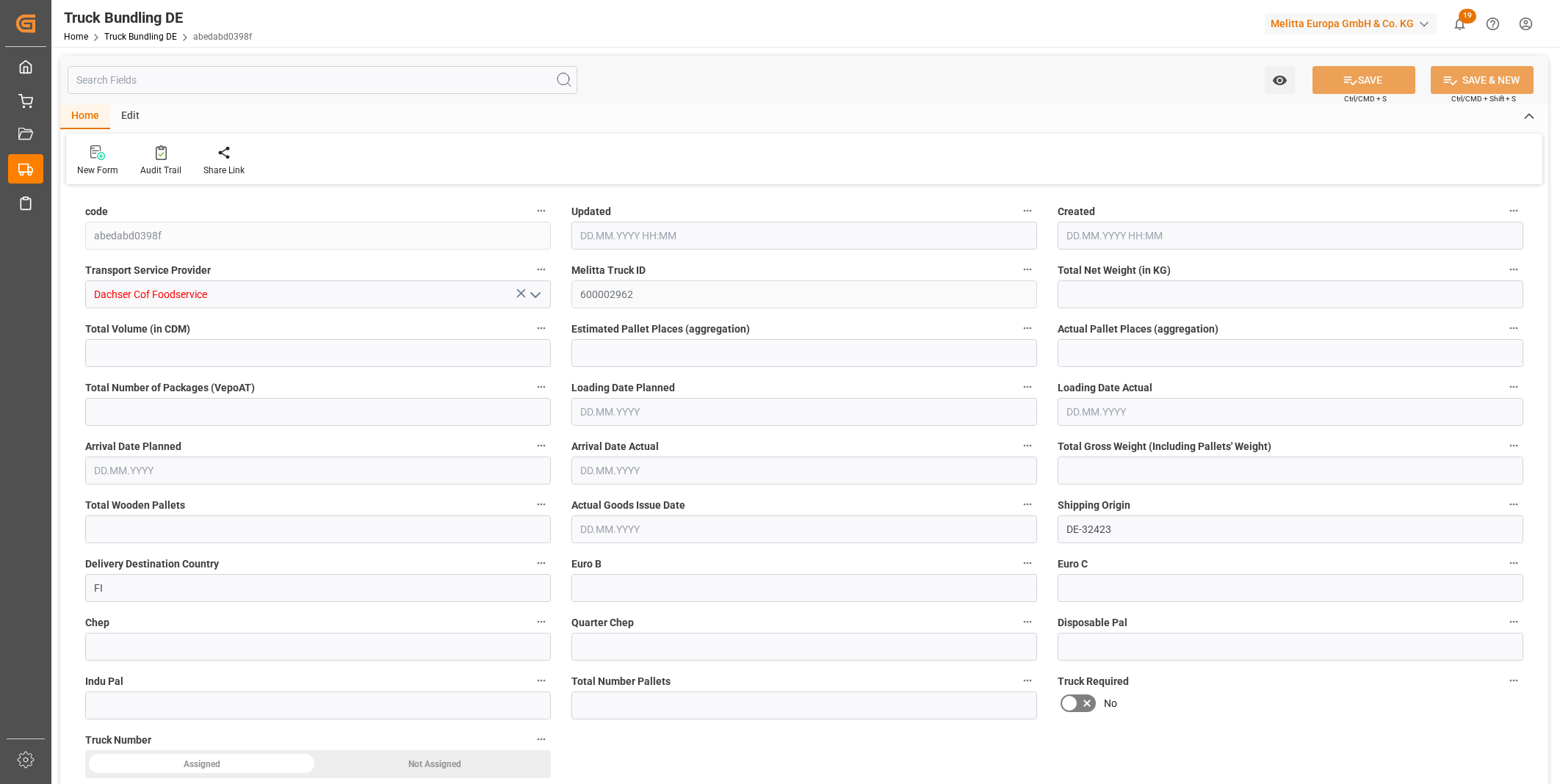
type input "0"
type input "25.09.2025 08:39"
type input "01.10.2025"
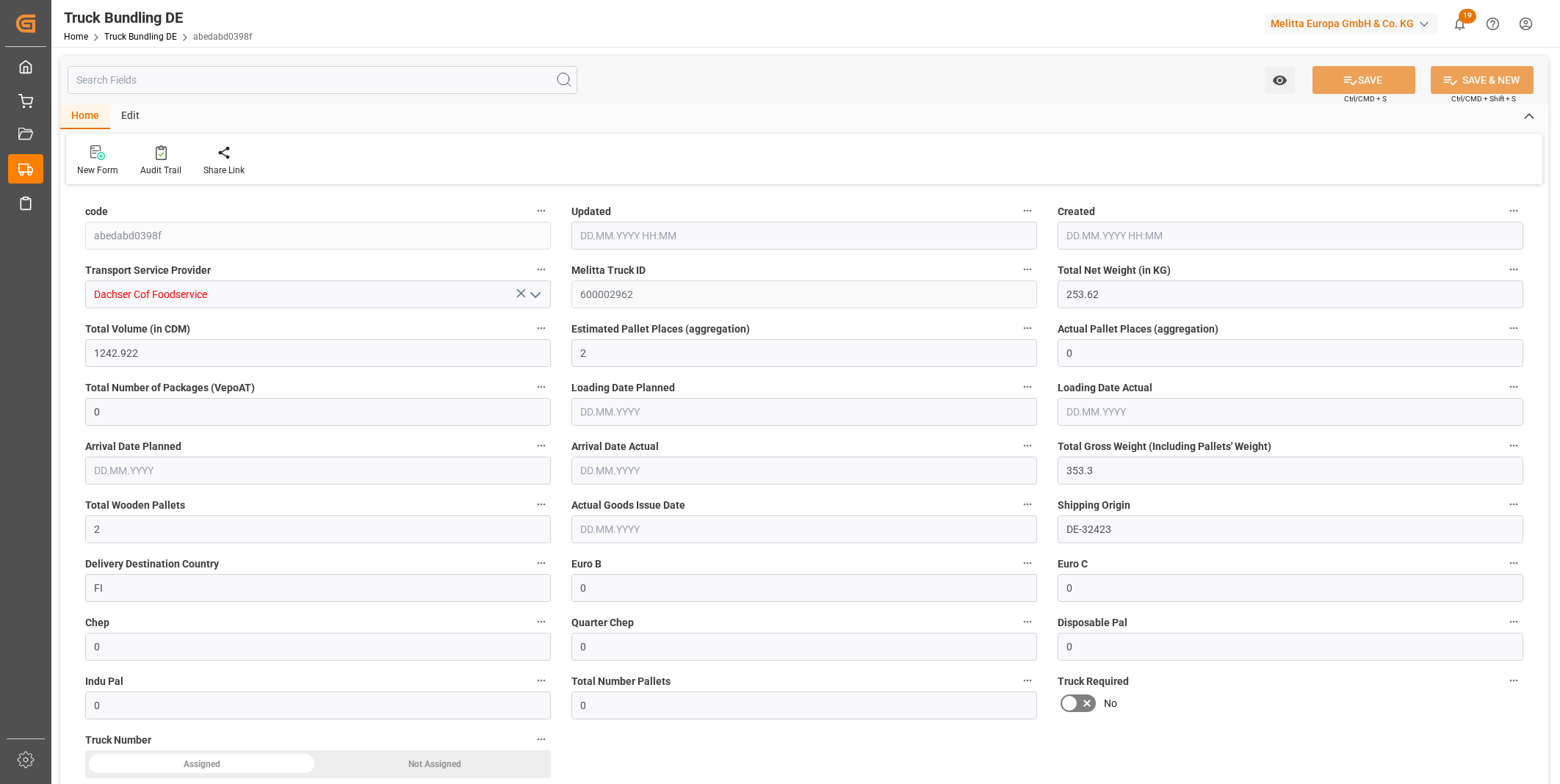
type input "08.10.2025"
type input "[DATE]"
